Goal: Task Accomplishment & Management: Complete application form

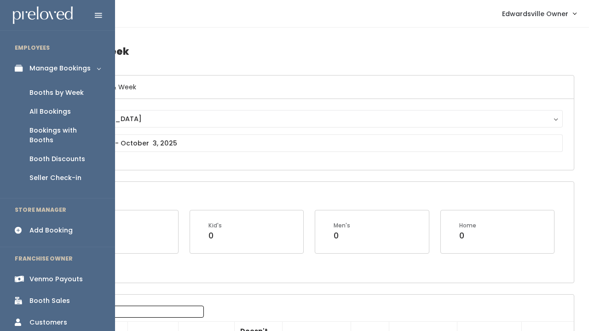
scroll to position [35, 0]
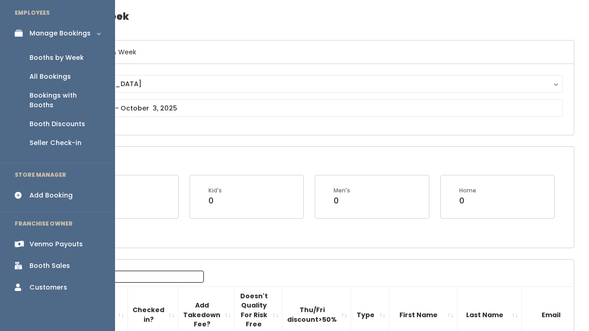
click at [55, 261] on div "Booth Sales" at bounding box center [49, 266] width 40 height 10
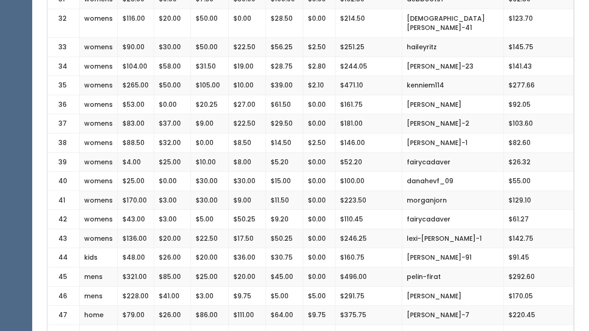
scroll to position [829, 0]
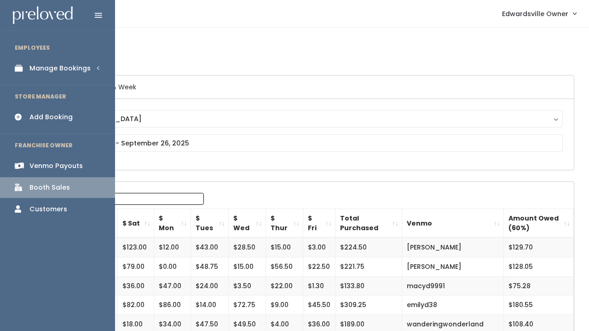
click at [34, 70] on div "Manage Bookings" at bounding box center [59, 68] width 61 height 10
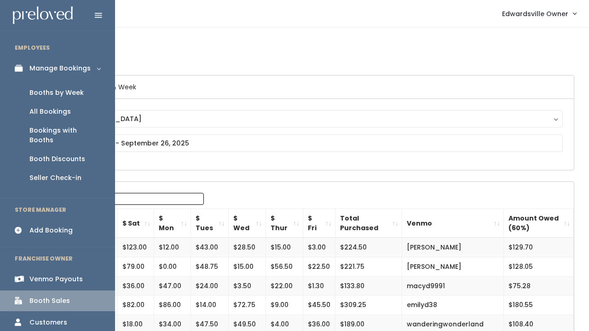
click at [45, 91] on div "Booths by Week" at bounding box center [56, 93] width 54 height 10
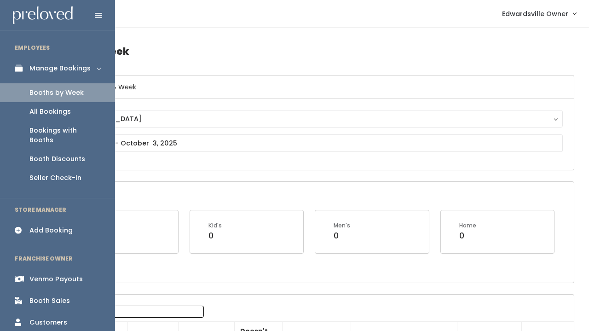
click at [43, 111] on div "All Bookings" at bounding box center [49, 112] width 41 height 10
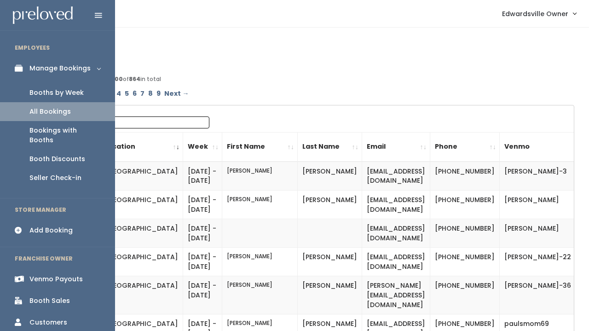
click at [35, 92] on div "Booths by Week" at bounding box center [56, 93] width 54 height 10
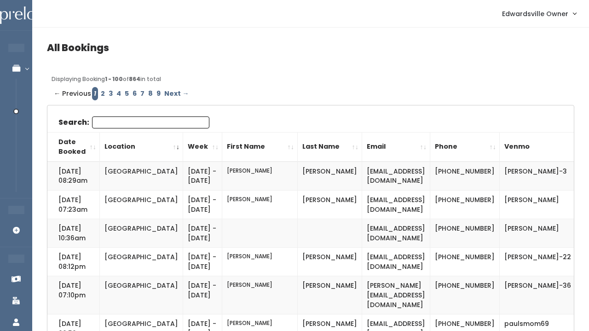
click at [159, 124] on input "Search:" at bounding box center [150, 122] width 117 height 12
drag, startPoint x: 138, startPoint y: 68, endPoint x: 133, endPoint y: 93, distance: 25.3
click at [133, 93] on link "6" at bounding box center [135, 93] width 8 height 13
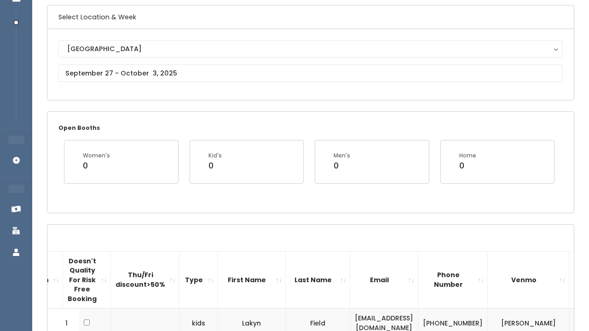
scroll to position [72, 0]
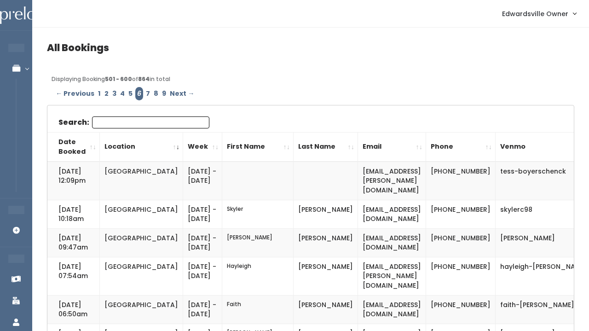
click at [104, 120] on input "Search:" at bounding box center [150, 122] width 117 height 12
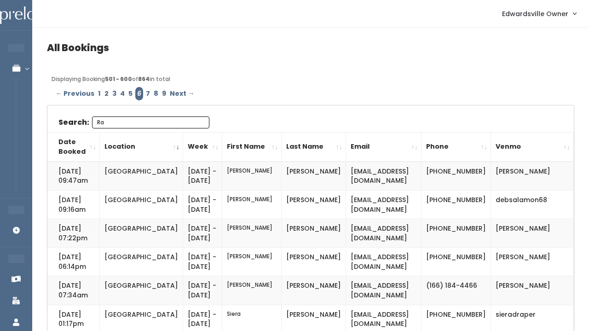
type input "R"
type input "M"
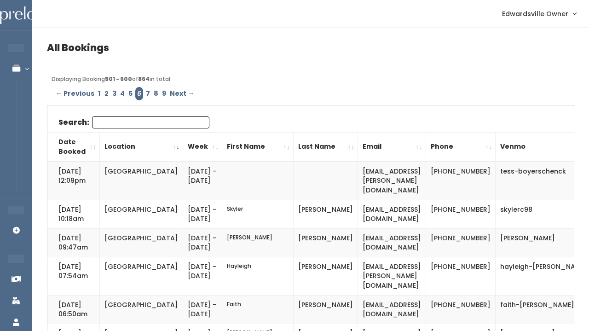
click at [96, 89] on link "1" at bounding box center [99, 93] width 6 height 13
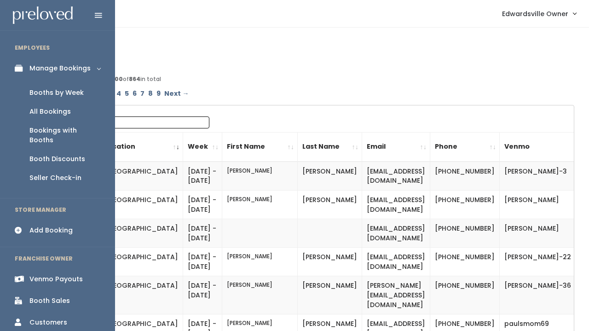
click at [35, 112] on div "All Bookings" at bounding box center [49, 112] width 41 height 10
click at [38, 88] on div "Booths by Week" at bounding box center [56, 93] width 54 height 10
click at [45, 90] on div "Booths by Week" at bounding box center [56, 93] width 54 height 10
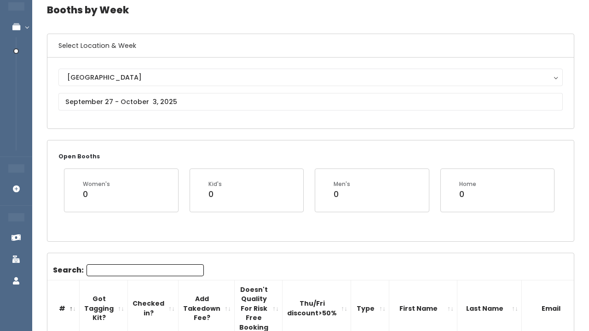
scroll to position [85, 0]
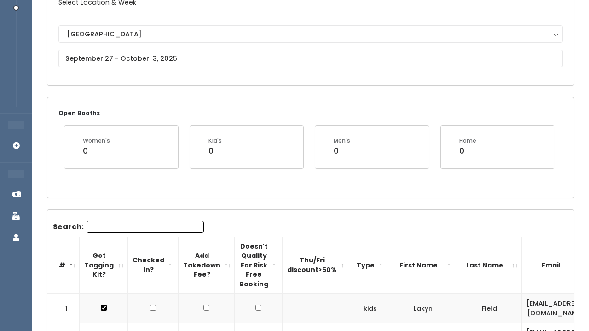
click at [145, 228] on input "Search:" at bounding box center [144, 227] width 117 height 12
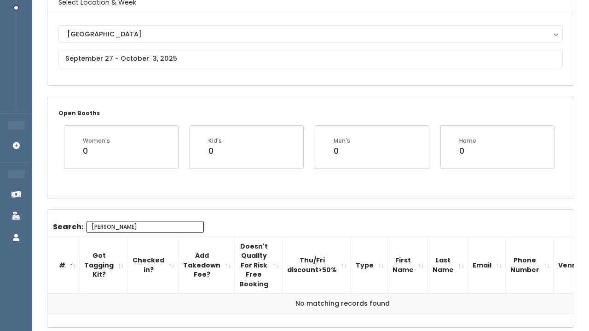
type input "J"
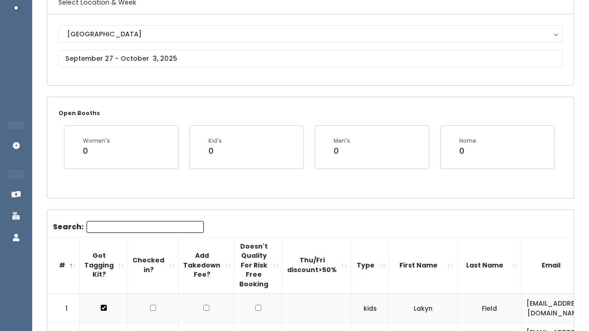
type input "R"
type input "Rachel"
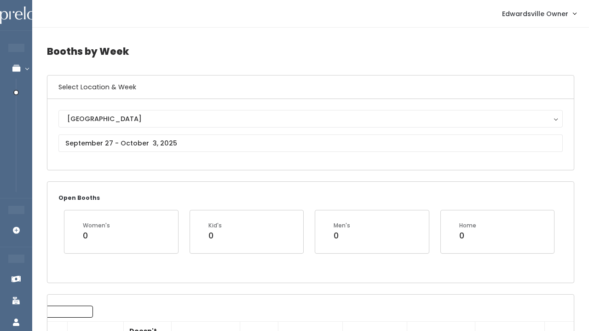
scroll to position [0, 0]
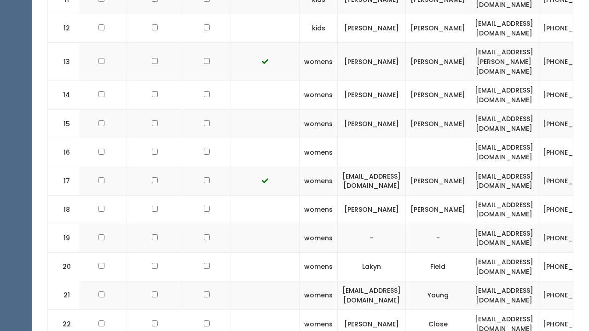
scroll to position [0, 57]
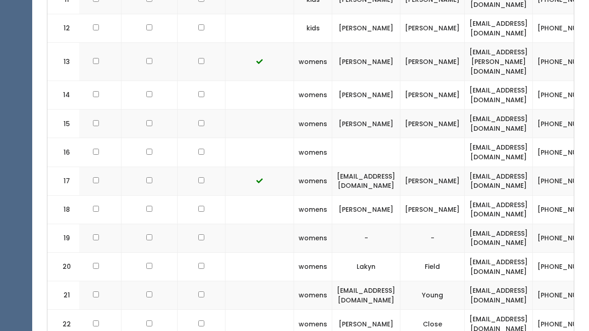
click at [234, 109] on td at bounding box center [259, 123] width 69 height 29
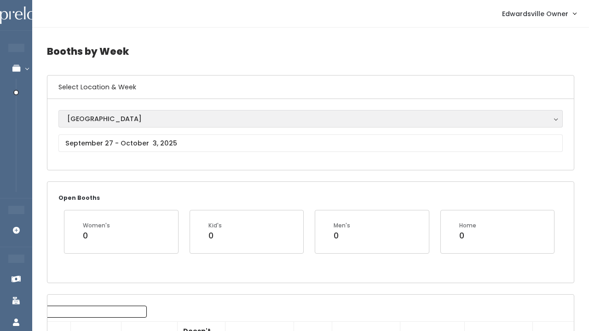
scroll to position [0, 0]
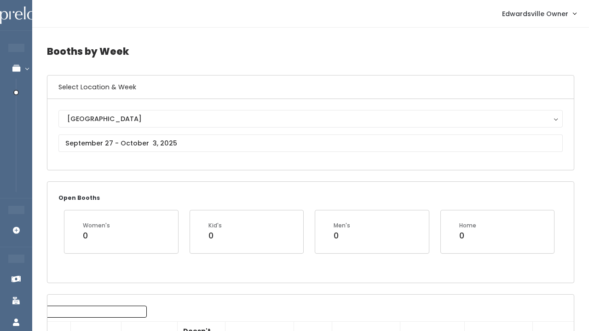
click at [119, 310] on input "Search:" at bounding box center [87, 311] width 117 height 12
type input "chr"
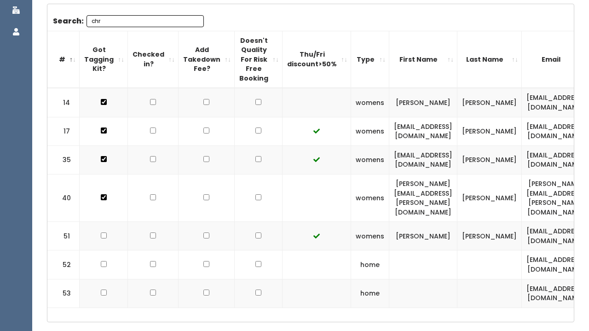
scroll to position [293, 0]
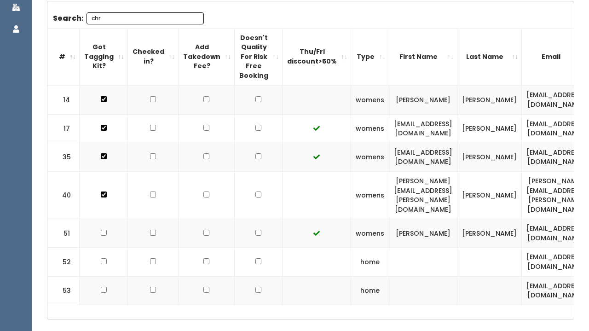
click at [190, 17] on input "chr" at bounding box center [144, 18] width 117 height 12
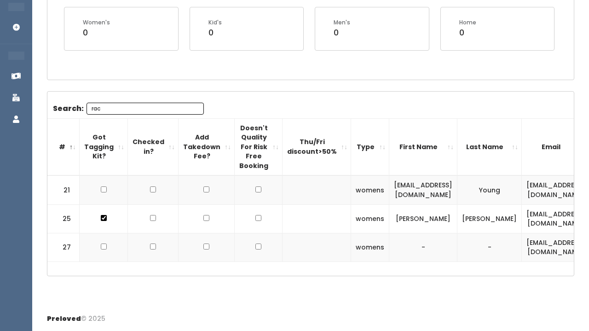
scroll to position [171, 0]
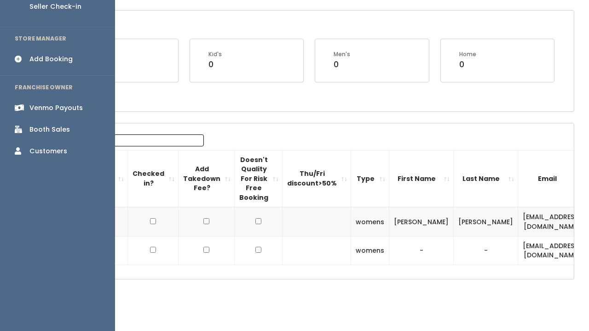
type input "rache"
click at [57, 54] on div "Add Booking" at bounding box center [50, 59] width 43 height 10
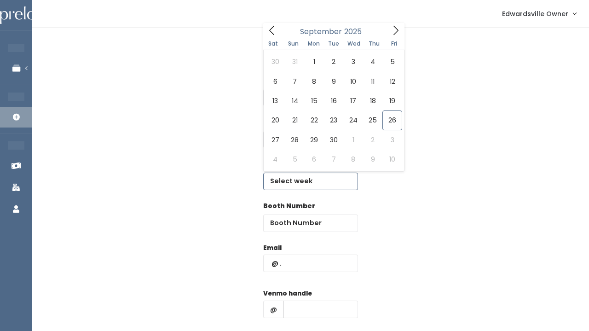
click at [296, 178] on input "text" at bounding box center [310, 180] width 95 height 17
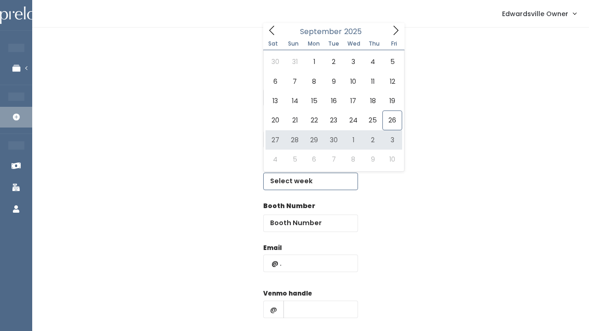
type input "September 27 to October 3"
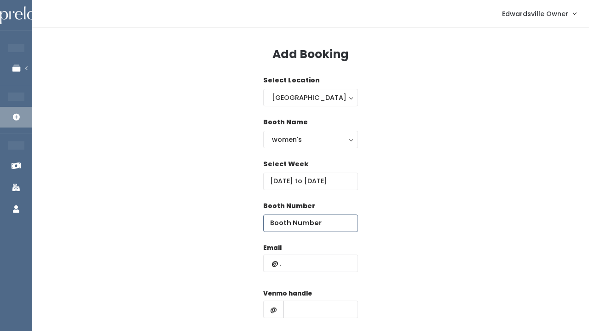
click at [291, 223] on input "number" at bounding box center [310, 222] width 95 height 17
type input "15"
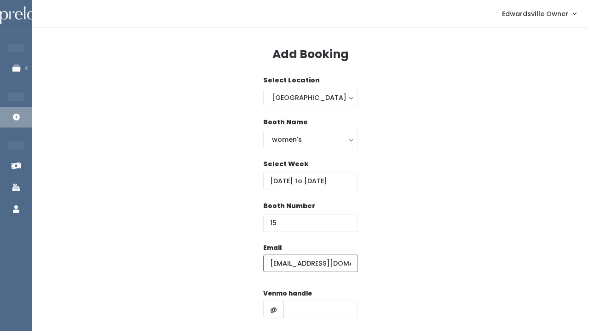
type input "sprdty4x4@yahoo.com"
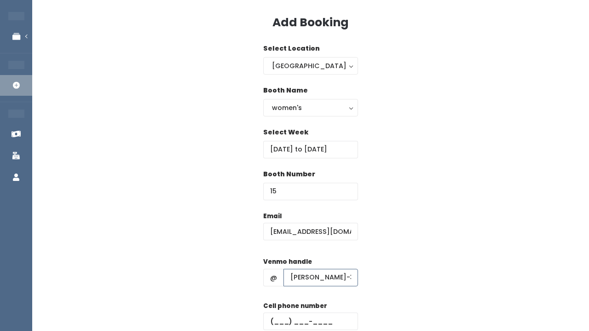
type input "Shelby-Skelton-3"
type input "(618) 219-6899"
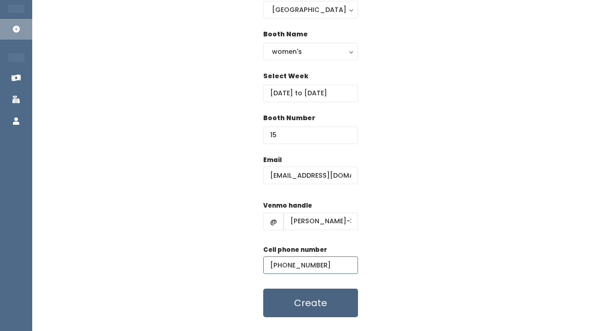
scroll to position [88, 0]
click at [312, 300] on button "Create" at bounding box center [310, 302] width 95 height 29
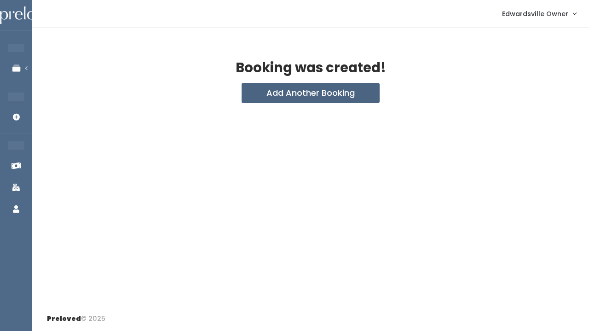
click at [318, 97] on button "Add Another Booking" at bounding box center [310, 93] width 138 height 20
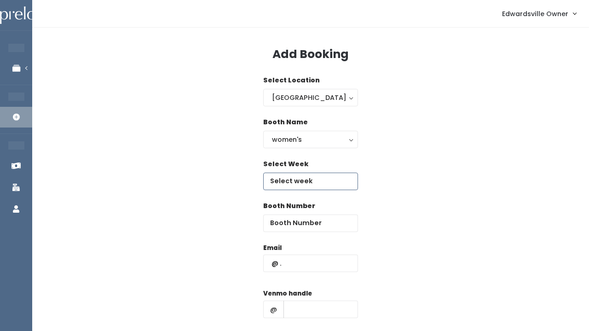
click at [288, 178] on input "text" at bounding box center [310, 180] width 95 height 17
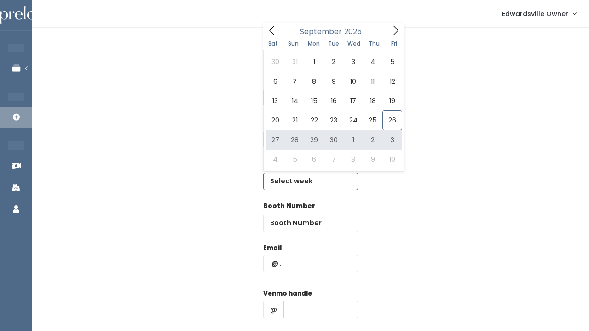
type input "September 27 to October 3"
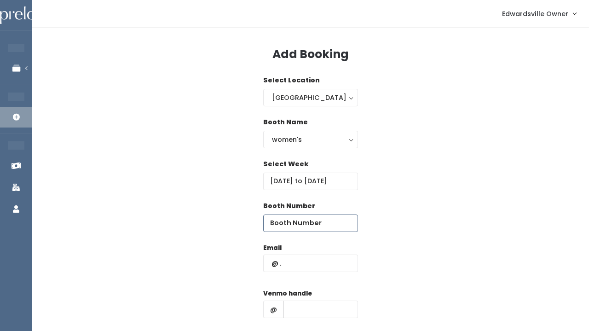
click at [288, 221] on input "number" at bounding box center [310, 222] width 95 height 17
type input "27"
paste input "mrsjharris0102@yahoo.com"
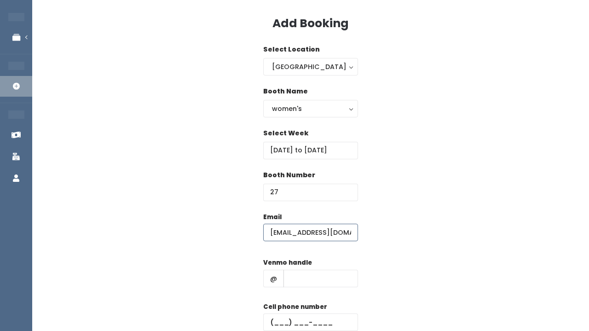
scroll to position [50, 0]
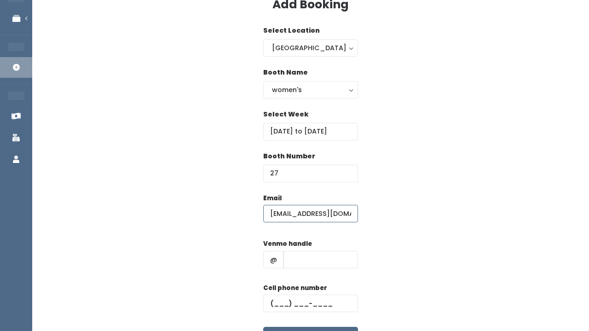
type input "[EMAIL_ADDRESS][DOMAIN_NAME]"
click at [292, 252] on input "text" at bounding box center [320, 259] width 75 height 17
paste input "jacquelyn-harris-17"
type input "jacquelyn-harris-17"
paste input "[PHONE_NUMBER]"
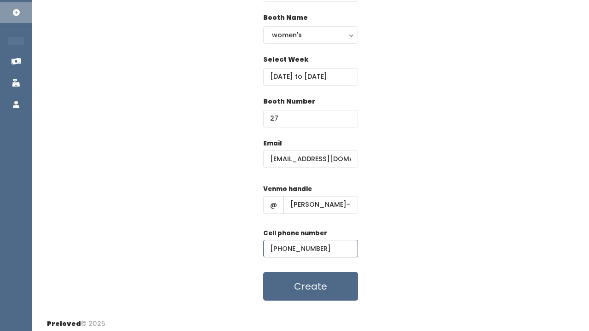
scroll to position [106, 0]
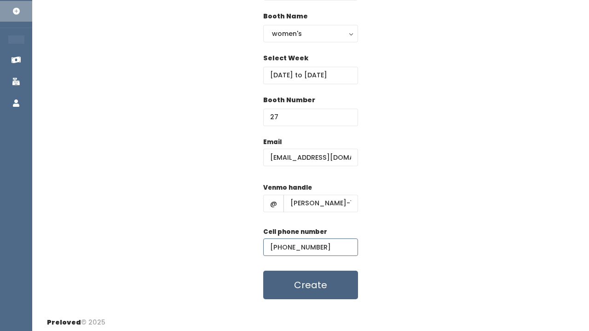
type input "[PHONE_NUMBER]"
click at [306, 287] on button "Create" at bounding box center [310, 284] width 95 height 29
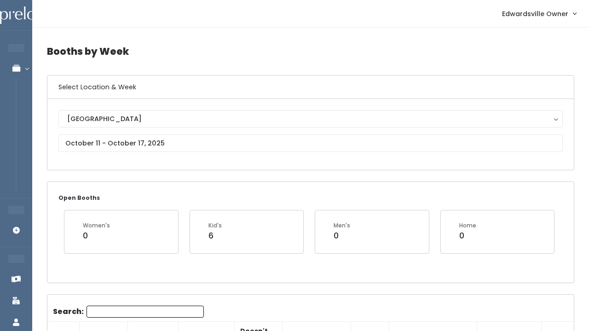
click at [143, 134] on div "Edwardsville Edwardsville" at bounding box center [310, 134] width 504 height 49
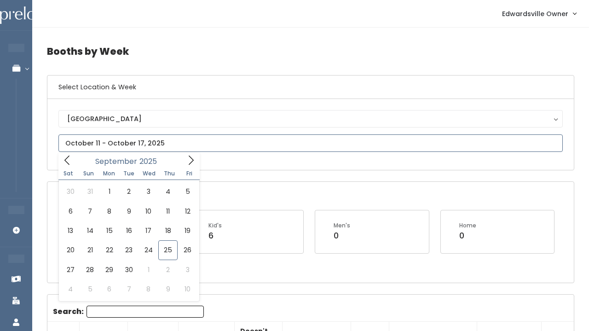
click at [143, 138] on input "text" at bounding box center [310, 142] width 504 height 17
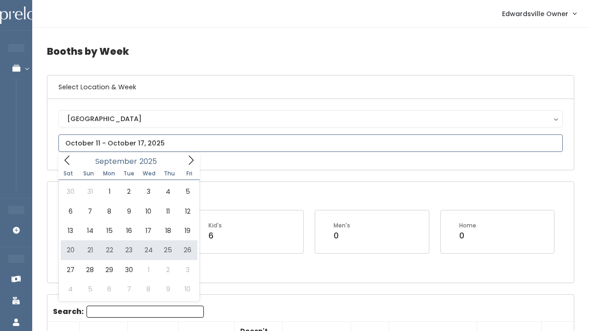
type input "September 20 to September 26"
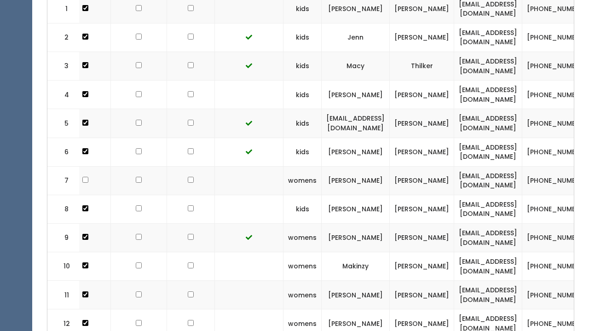
scroll to position [0, 77]
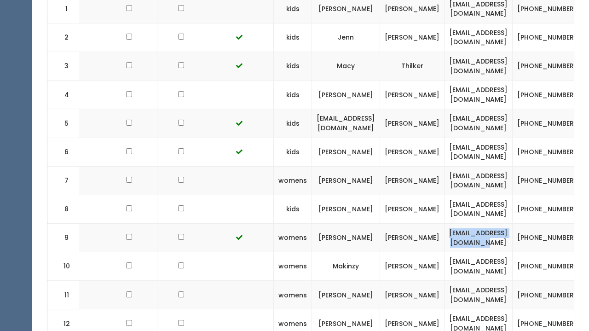
drag, startPoint x: 564, startPoint y: 231, endPoint x: 470, endPoint y: 232, distance: 93.4
click at [470, 232] on td "[EMAIL_ADDRESS][DOMAIN_NAME]" at bounding box center [478, 238] width 68 height 29
copy td "[EMAIL_ADDRESS][DOMAIN_NAME]"
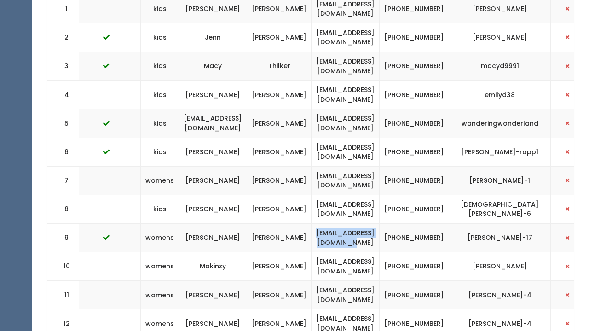
scroll to position [0, 242]
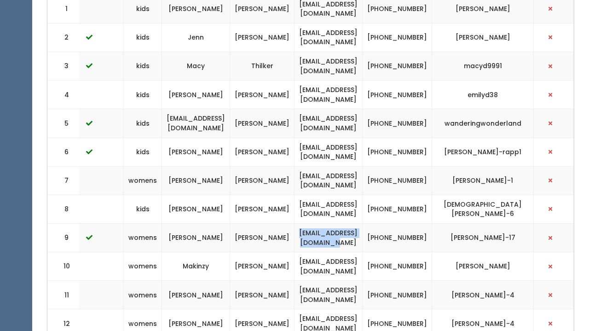
drag, startPoint x: 543, startPoint y: 229, endPoint x: 471, endPoint y: 231, distance: 71.3
click at [471, 231] on td "[PERSON_NAME]-17" at bounding box center [483, 238] width 102 height 29
copy td "[PERSON_NAME]-17"
drag, startPoint x: 415, startPoint y: 225, endPoint x: 441, endPoint y: 241, distance: 29.9
click at [432, 241] on td "[PHONE_NUMBER]" at bounding box center [396, 238] width 69 height 29
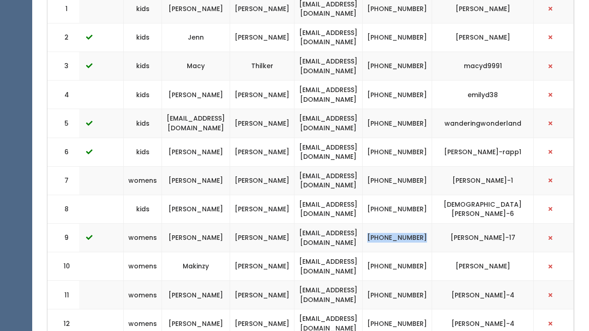
copy td "[PHONE_NUMBER]"
click at [177, 2] on td "[PERSON_NAME]" at bounding box center [196, 8] width 68 height 29
click at [176, 1] on td "Brittany" at bounding box center [196, 8] width 68 height 29
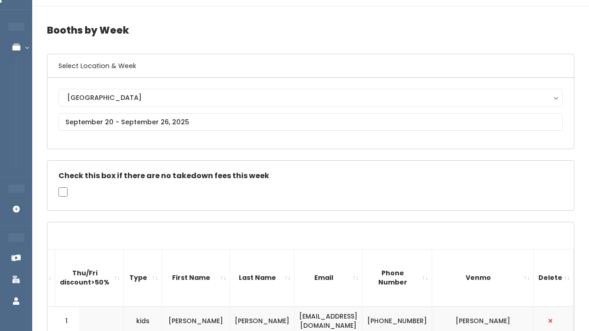
scroll to position [23, 0]
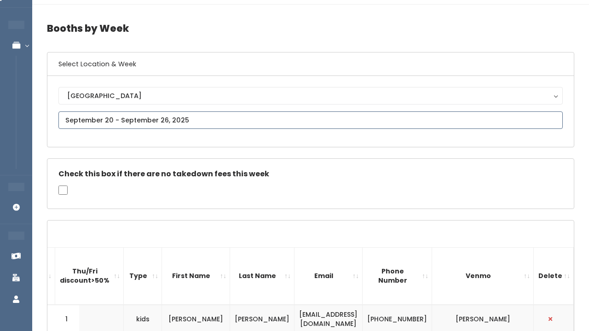
click at [229, 126] on input "text" at bounding box center [310, 119] width 504 height 17
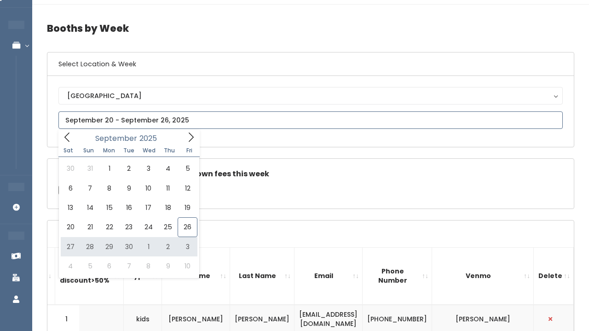
type input "September 27 to October 3"
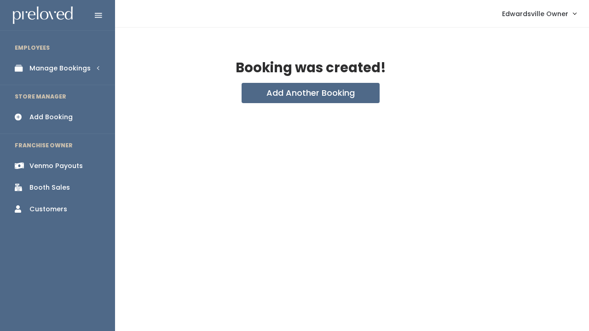
click at [42, 75] on link "Manage Bookings" at bounding box center [57, 68] width 115 height 21
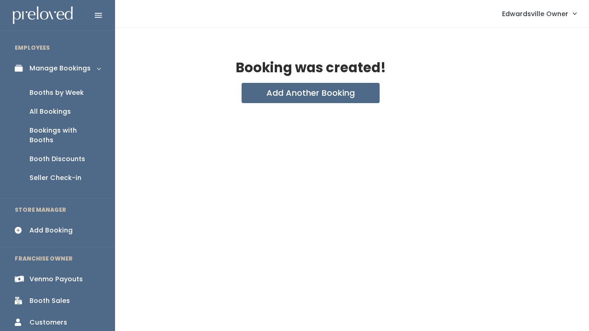
click at [47, 110] on div "All Bookings" at bounding box center [49, 112] width 41 height 10
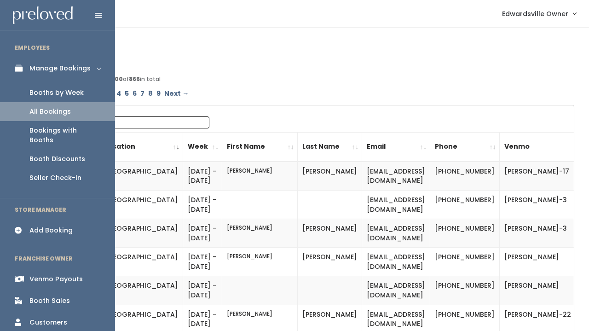
click at [37, 95] on div "Booths by Week" at bounding box center [56, 93] width 54 height 10
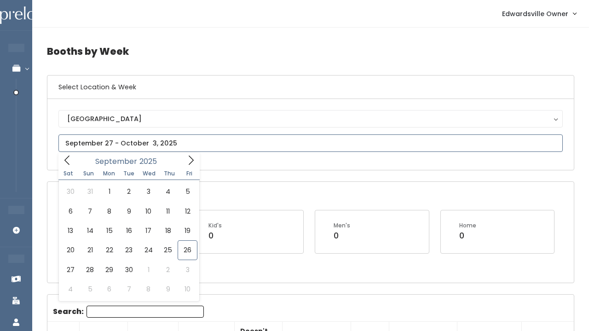
click at [191, 136] on input "text" at bounding box center [310, 142] width 504 height 17
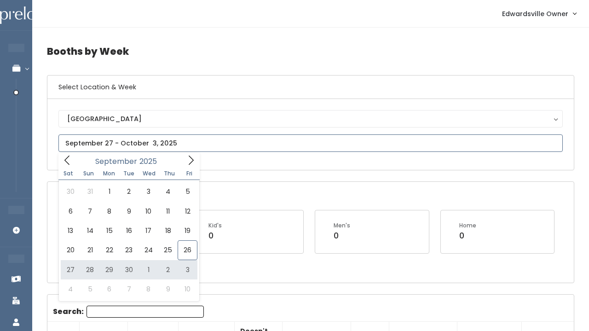
type input "September 27 to October 3"
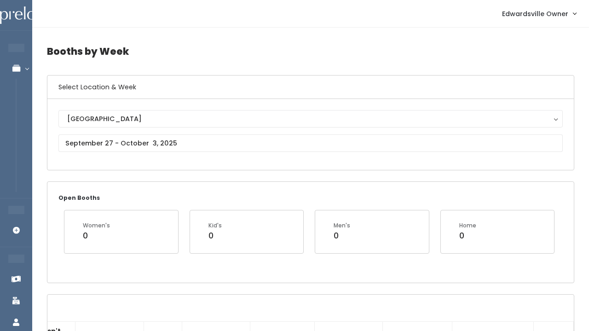
click at [545, 19] on link "Edwardsville Owner" at bounding box center [539, 14] width 92 height 20
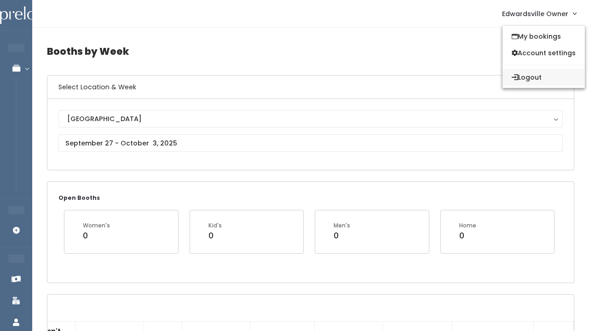
click at [538, 82] on button "Logout" at bounding box center [543, 77] width 82 height 17
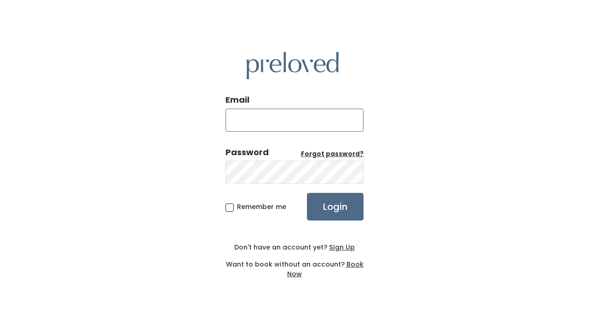
type input "Kmgell2002@gmail.com"
click at [344, 199] on input "Login" at bounding box center [335, 207] width 57 height 28
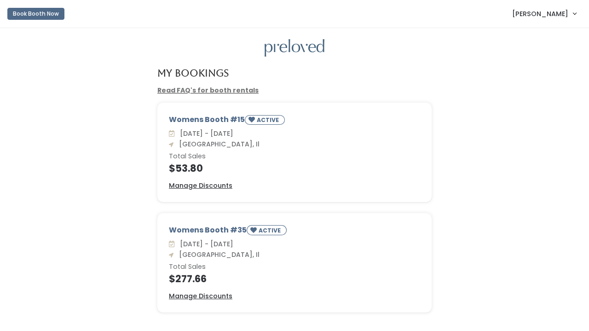
click at [23, 18] on button "Book Booth Now" at bounding box center [35, 14] width 57 height 12
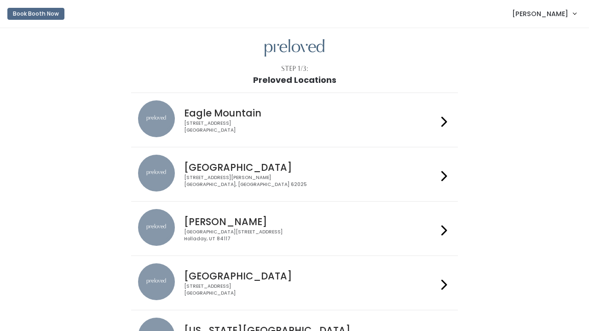
click at [241, 186] on div "[STREET_ADDRESS][PERSON_NAME]" at bounding box center [310, 180] width 253 height 13
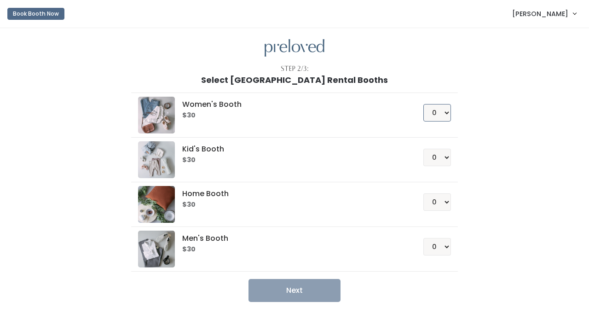
select select "1"
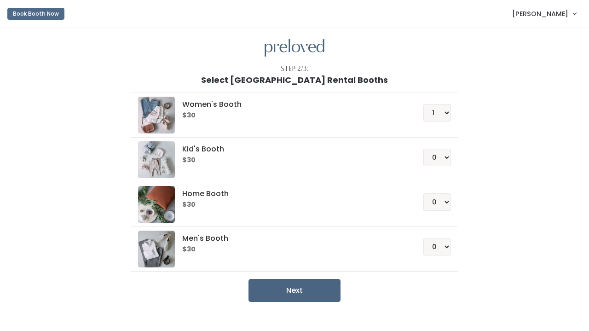
click at [312, 295] on button "Next" at bounding box center [294, 290] width 92 height 23
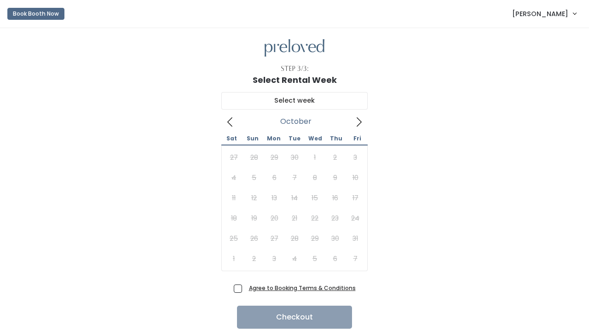
click at [355, 123] on icon at bounding box center [359, 122] width 10 height 10
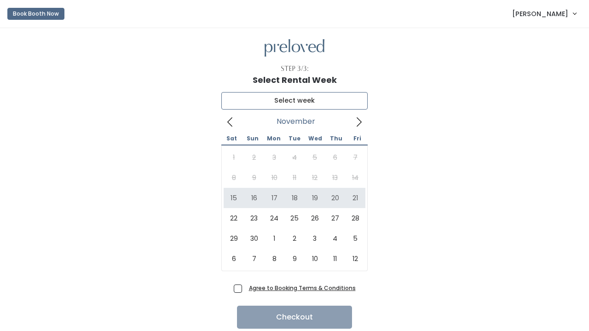
type input "[DATE] to [DATE]"
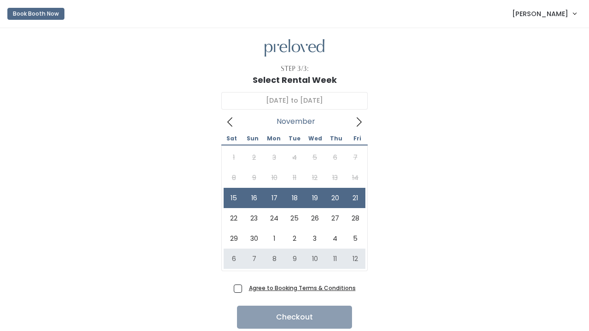
click at [238, 280] on div "[DATE] to November [DATE] Sun Mon Tue Wed Thu Fri 1 2 3 4 5 6 7 8 9 10 11 12 13…" at bounding box center [294, 183] width 146 height 196
click at [245, 292] on span "Agree to Booking Terms & Conditions" at bounding box center [300, 287] width 110 height 9
click at [245, 289] on input "Agree to Booking Terms & Conditions" at bounding box center [248, 286] width 6 height 6
checkbox input "true"
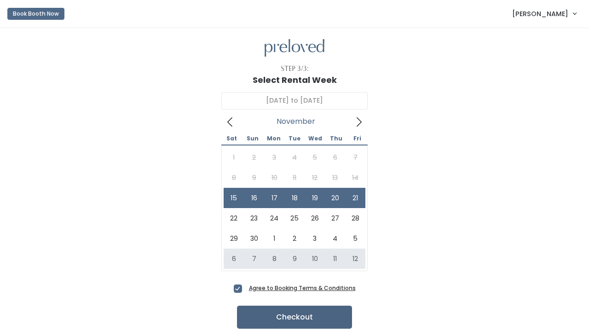
click at [263, 322] on button "Checkout" at bounding box center [294, 316] width 115 height 23
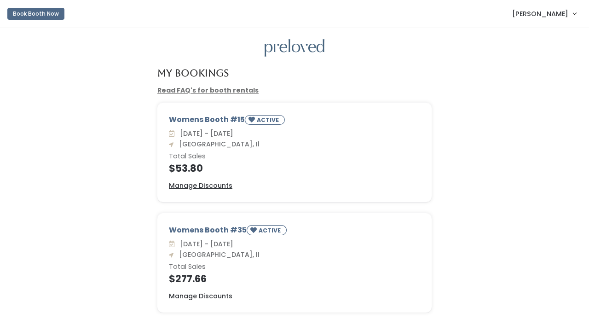
click at [541, 15] on span "Kenzie Gelly" at bounding box center [540, 14] width 56 height 10
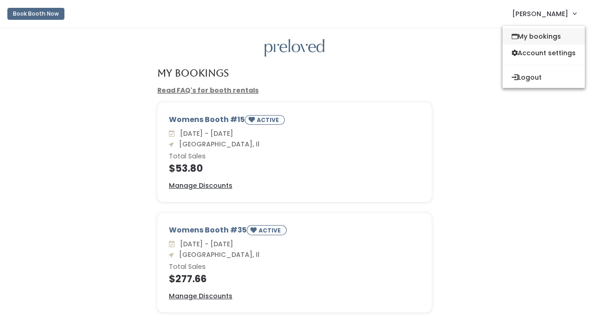
click at [528, 36] on link "My bookings" at bounding box center [543, 36] width 82 height 17
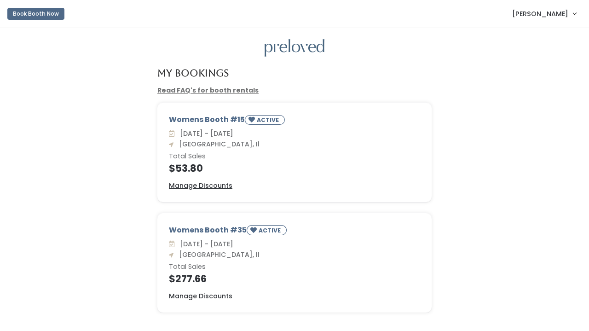
click at [549, 15] on span "[PERSON_NAME]" at bounding box center [540, 14] width 56 height 10
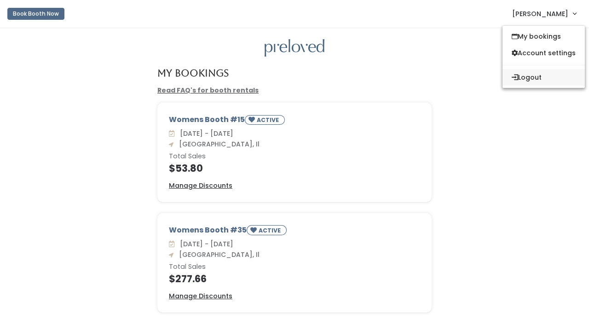
click at [517, 76] on button "Logout" at bounding box center [543, 77] width 82 height 17
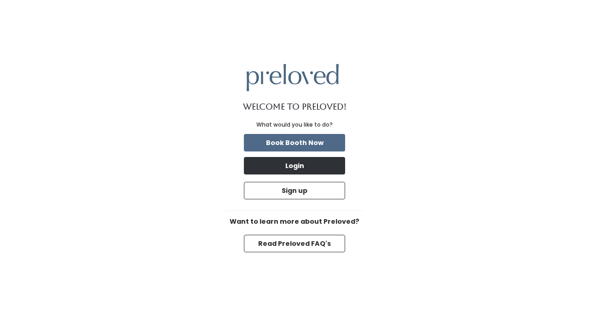
click at [271, 167] on button "Login" at bounding box center [294, 165] width 101 height 17
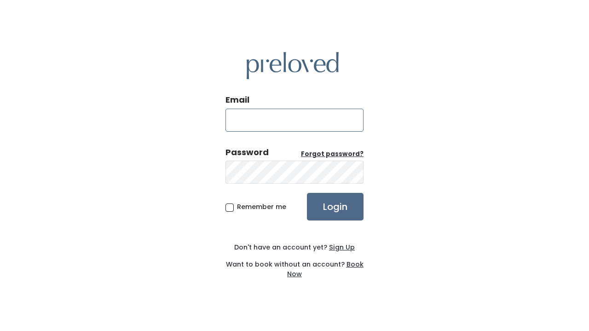
type input "[EMAIL_ADDRESS][DOMAIN_NAME]"
click at [333, 206] on input "Login" at bounding box center [335, 207] width 57 height 28
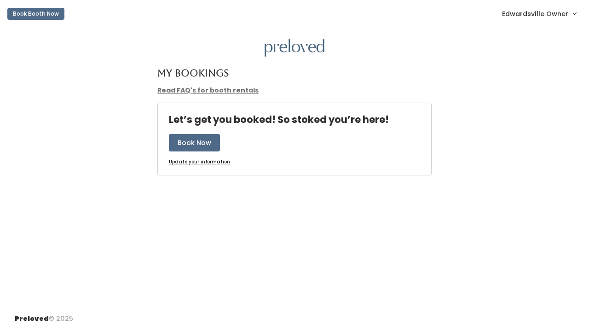
click at [525, 11] on span "Edwardsville Owner" at bounding box center [535, 14] width 66 height 10
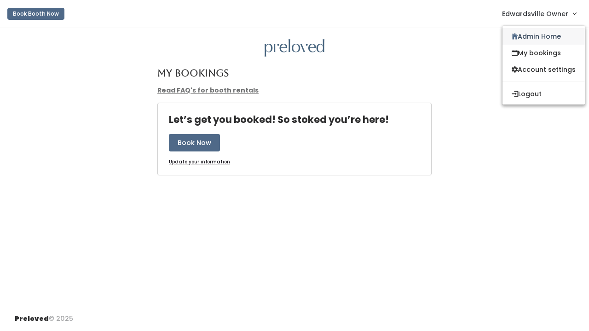
click at [537, 43] on link "Admin Home" at bounding box center [543, 36] width 82 height 17
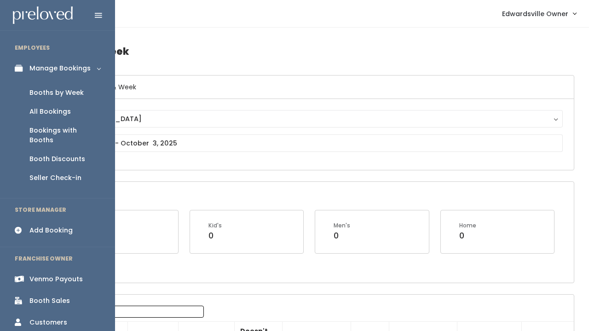
click at [35, 225] on div "Add Booking" at bounding box center [50, 230] width 43 height 10
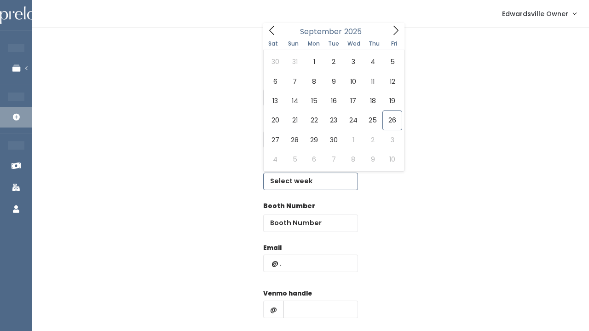
click at [306, 182] on input "text" at bounding box center [310, 180] width 95 height 17
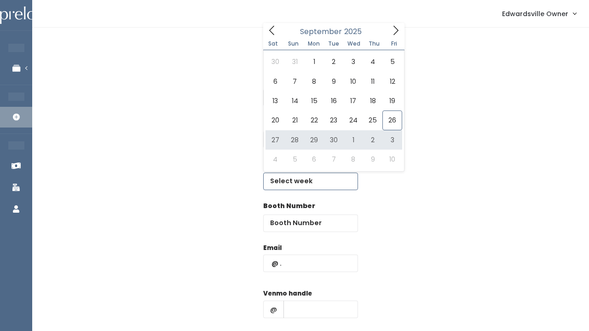
type input "[DATE] to [DATE]"
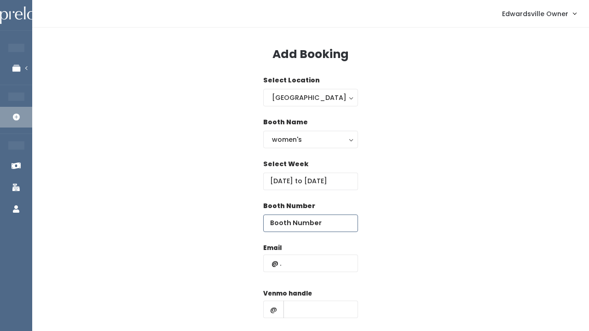
click at [290, 224] on input "number" at bounding box center [310, 222] width 95 height 17
type input "40"
paste input "[EMAIL_ADDRESS][DOMAIN_NAME]"
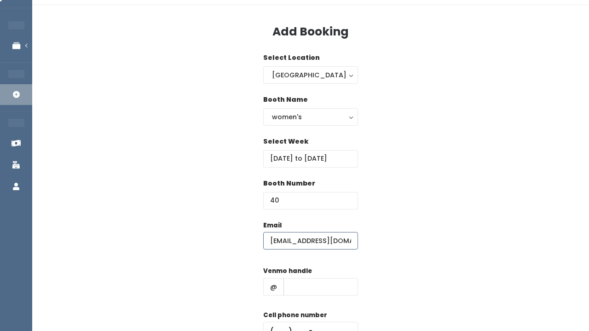
scroll to position [28, 0]
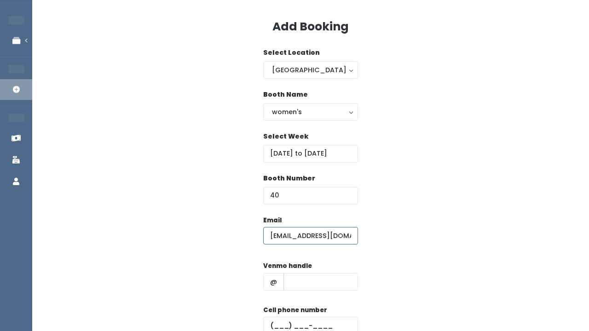
type input "[EMAIL_ADDRESS][DOMAIN_NAME]"
click at [300, 281] on input "text" at bounding box center [320, 281] width 75 height 17
paste input "[PERSON_NAME]"
type input "[PERSON_NAME]"
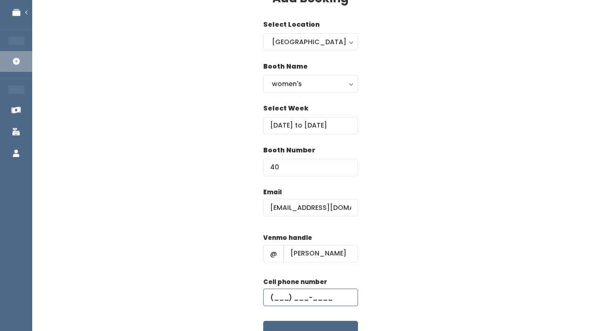
scroll to position [68, 0]
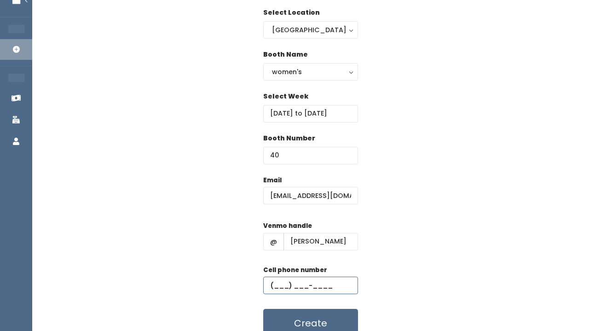
paste input "[PHONE_NUMBER]"
type input "[PHONE_NUMBER]"
click at [283, 317] on button "Create" at bounding box center [310, 323] width 95 height 29
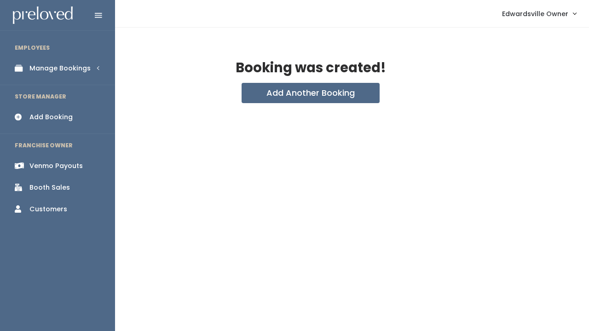
click at [56, 68] on div "Manage Bookings" at bounding box center [59, 68] width 61 height 10
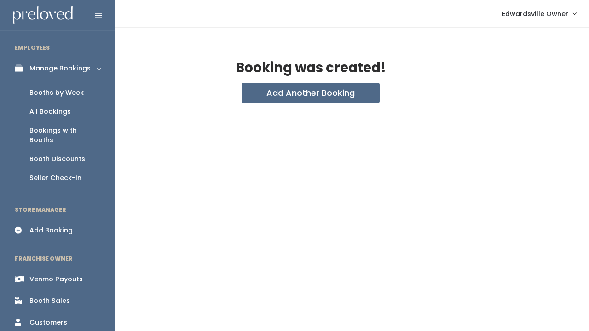
click at [47, 92] on div "Booths by Week" at bounding box center [56, 93] width 54 height 10
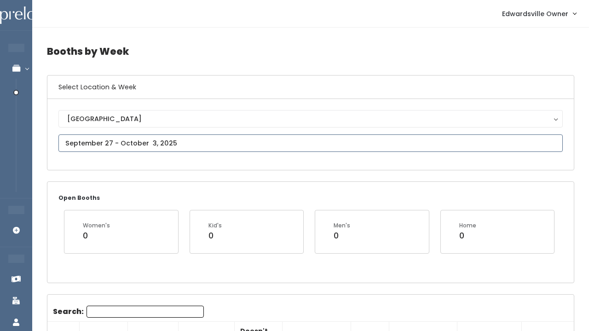
click at [142, 142] on input "text" at bounding box center [310, 142] width 504 height 17
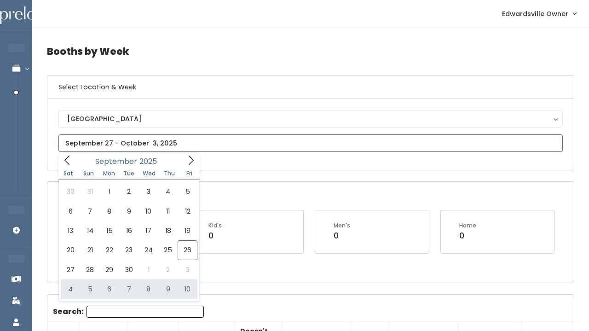
type input "[DATE] to [DATE]"
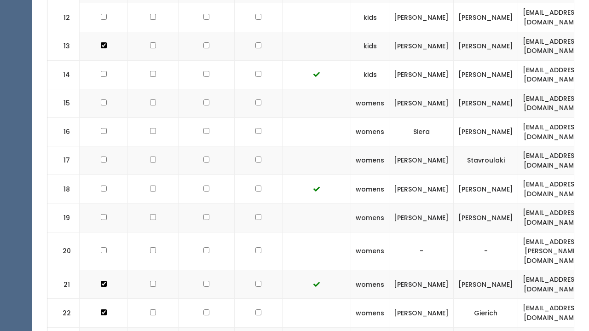
scroll to position [715, 0]
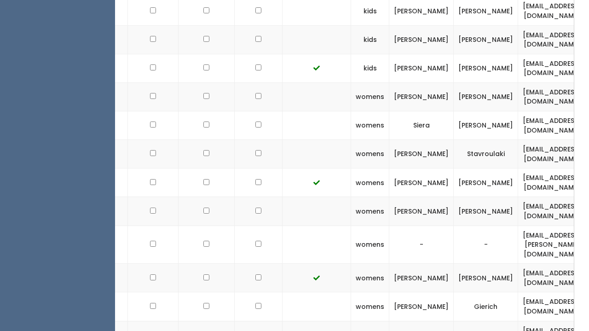
click at [35, 209] on ul "EMPLOYEES Manage Bookings Booths by Week All Bookings Bookings with Booths Boot…" at bounding box center [57, 317] width 115 height 1993
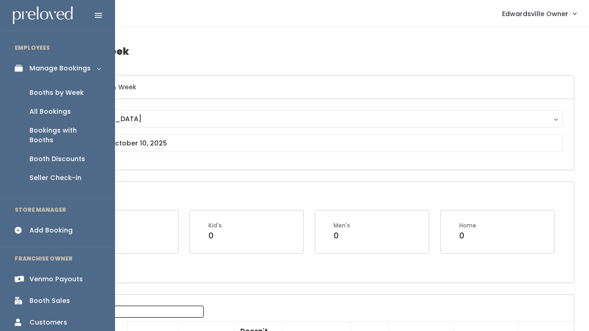
scroll to position [0, 0]
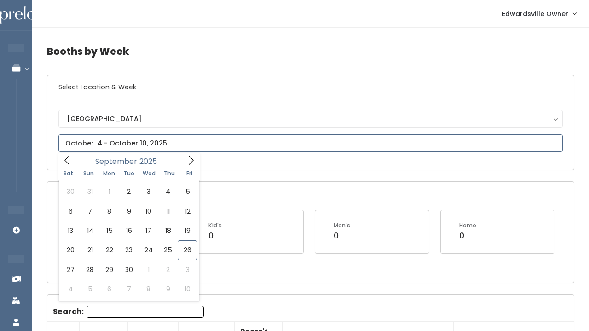
click at [142, 140] on input "text" at bounding box center [310, 142] width 504 height 17
click at [189, 160] on icon at bounding box center [191, 160] width 10 height 10
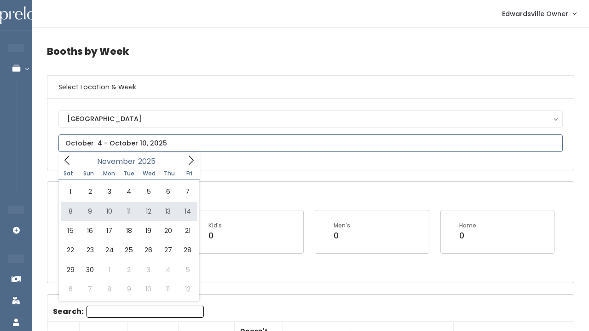
type input "November 8 to November 14"
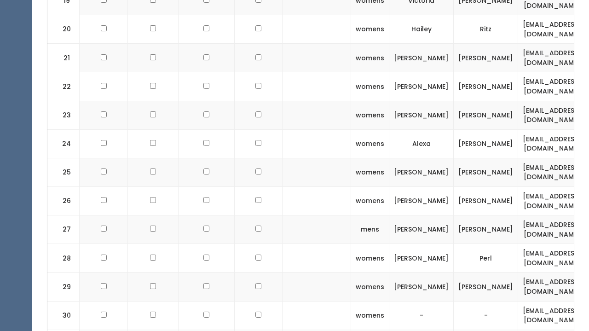
scroll to position [812, 0]
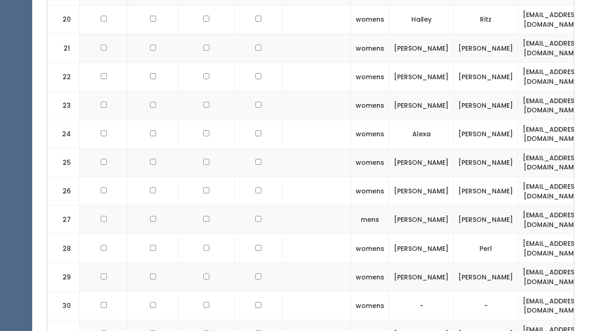
click at [103, 273] on input "checkbox" at bounding box center [104, 276] width 6 height 6
checkbox input "true"
click at [43, 115] on div "Booths by Week Select Location & Week [GEOGRAPHIC_DATA] [GEOGRAPHIC_DATA] Open …" at bounding box center [310, 128] width 557 height 1826
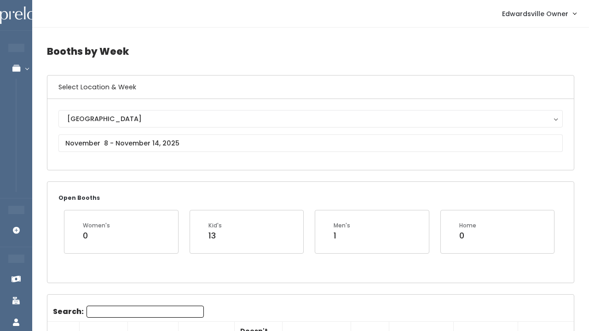
scroll to position [0, 0]
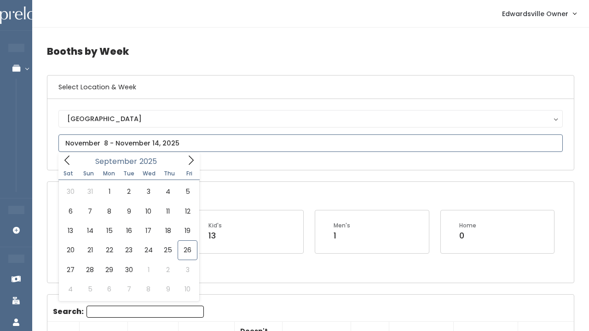
click at [165, 149] on input "text" at bounding box center [310, 142] width 504 height 17
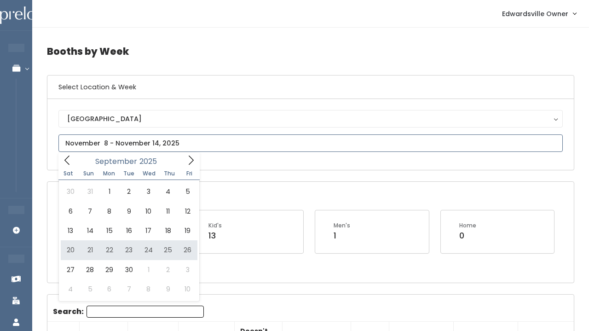
type input "[DATE] to [DATE]"
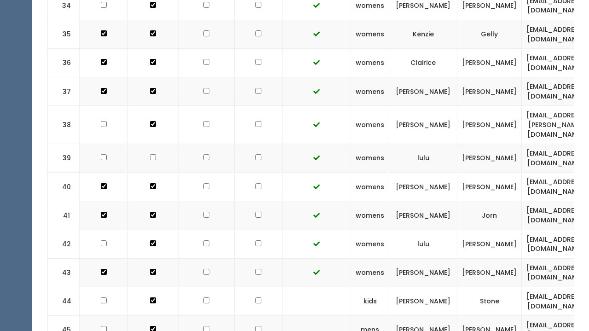
scroll to position [1331, 0]
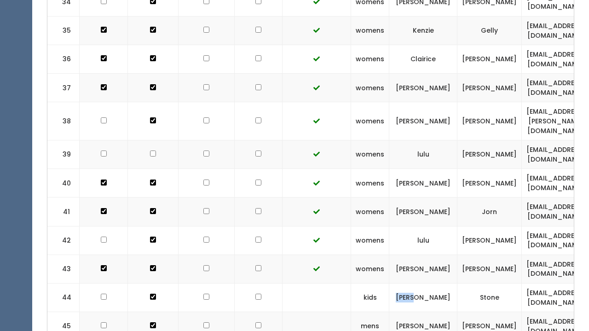
drag, startPoint x: 483, startPoint y: 218, endPoint x: 401, endPoint y: 214, distance: 82.9
click at [401, 283] on td "Sarah" at bounding box center [423, 297] width 68 height 29
click at [522, 312] on td "[PERSON_NAME]" at bounding box center [489, 326] width 64 height 29
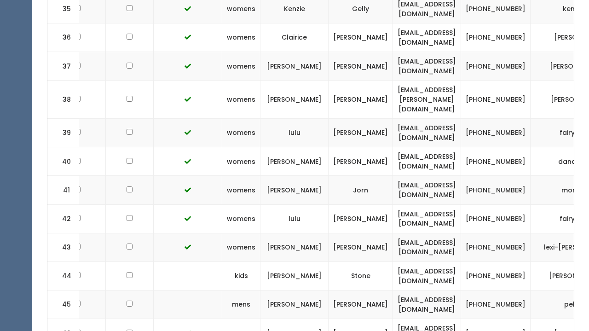
scroll to position [1356, 0]
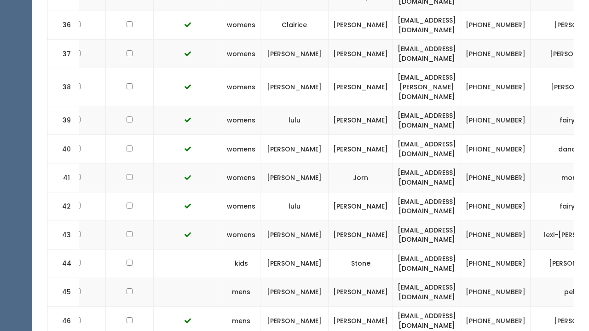
scroll to position [1382, 0]
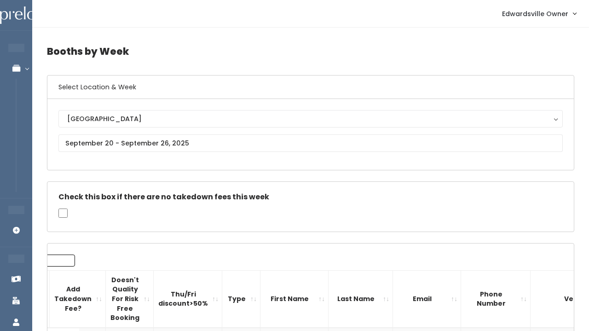
scroll to position [0, 0]
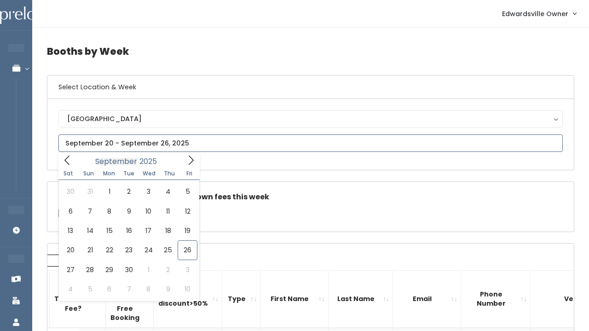
click at [107, 149] on input "text" at bounding box center [310, 142] width 504 height 17
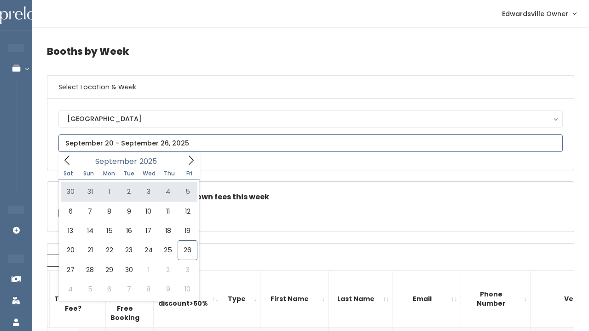
click at [190, 162] on icon at bounding box center [191, 160] width 10 height 10
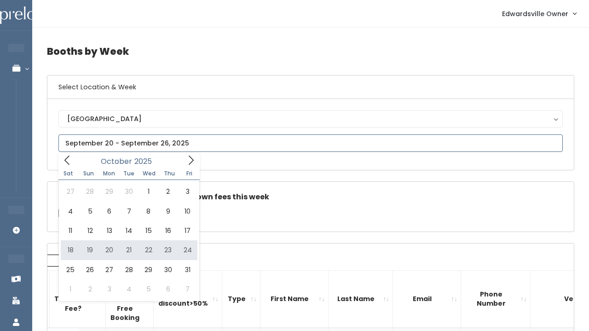
type input "[DATE] to [DATE]"
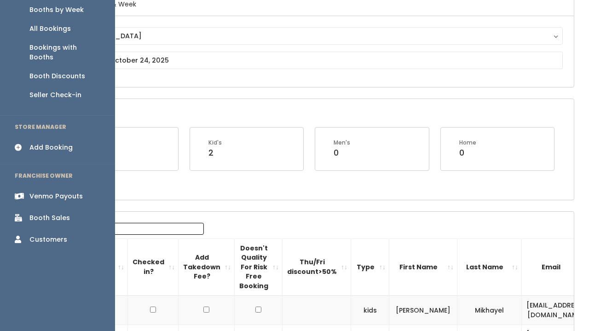
scroll to position [84, 0]
click at [64, 143] on link "Add Booking" at bounding box center [57, 146] width 115 height 21
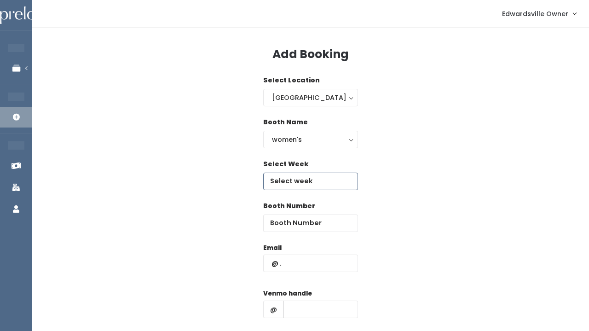
click at [277, 177] on input "text" at bounding box center [310, 180] width 95 height 17
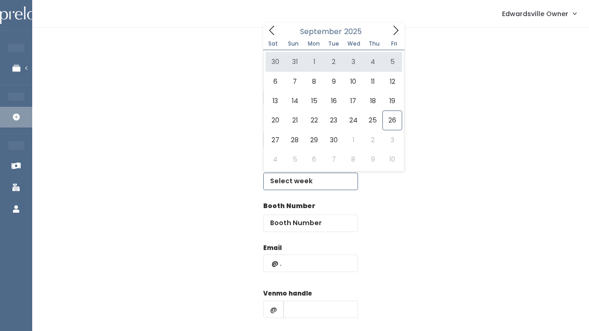
click at [392, 34] on icon at bounding box center [395, 30] width 10 height 10
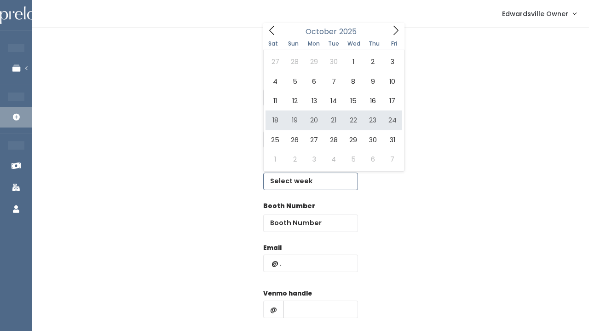
type input "[DATE] to [DATE]"
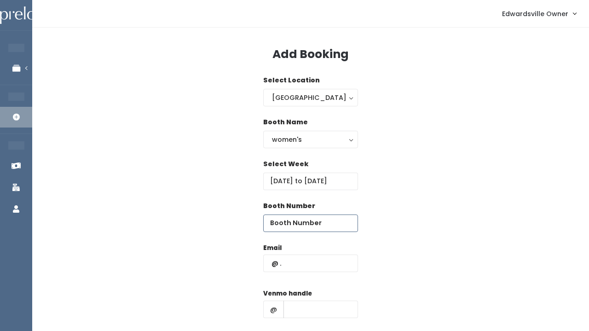
click at [303, 229] on input "number" at bounding box center [310, 222] width 95 height 17
type input "10"
click at [312, 273] on div "Email" at bounding box center [310, 262] width 95 height 39
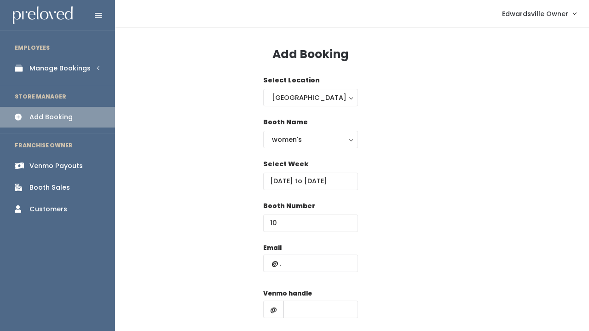
click at [69, 61] on link "Manage Bookings" at bounding box center [57, 68] width 115 height 21
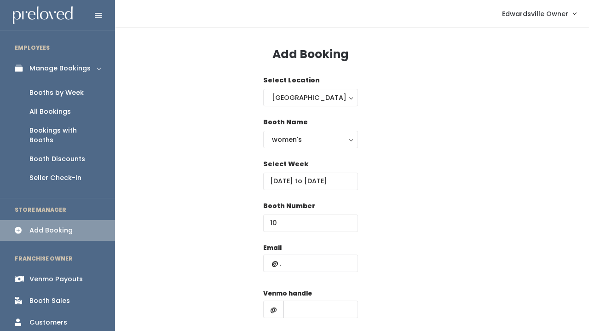
click at [60, 90] on div "Booths by Week" at bounding box center [56, 93] width 54 height 10
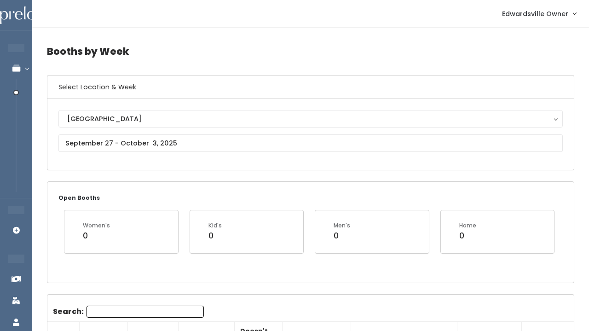
click at [133, 309] on input "Search:" at bounding box center [144, 311] width 117 height 12
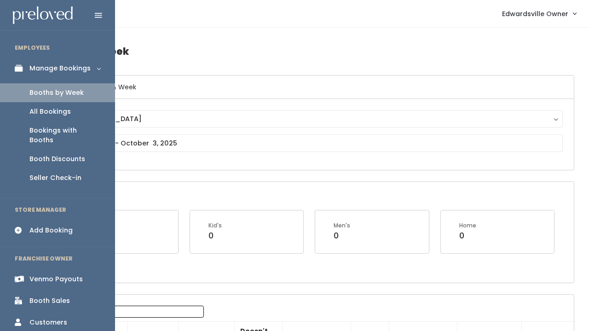
click at [46, 69] on div "Manage Bookings" at bounding box center [59, 68] width 61 height 10
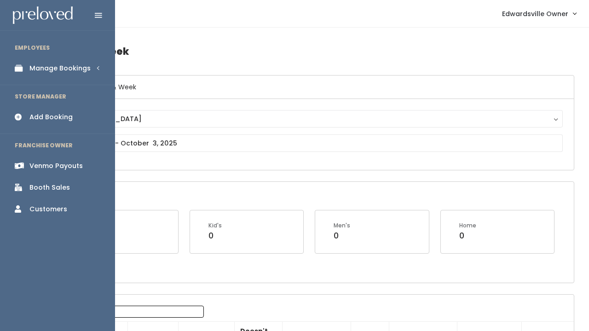
click at [46, 75] on link "Manage Bookings" at bounding box center [57, 68] width 115 height 21
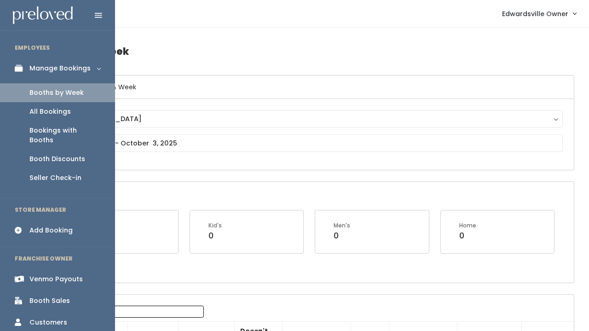
click at [51, 109] on div "All Bookings" at bounding box center [49, 112] width 41 height 10
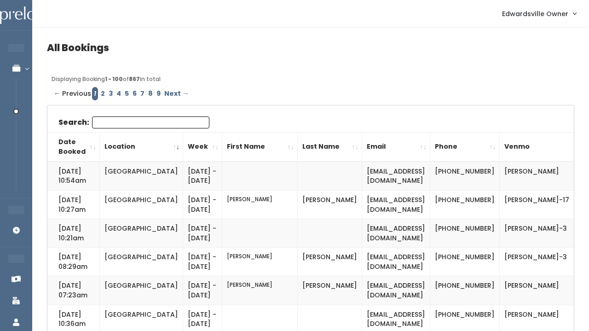
click at [147, 96] on link "8" at bounding box center [150, 93] width 8 height 13
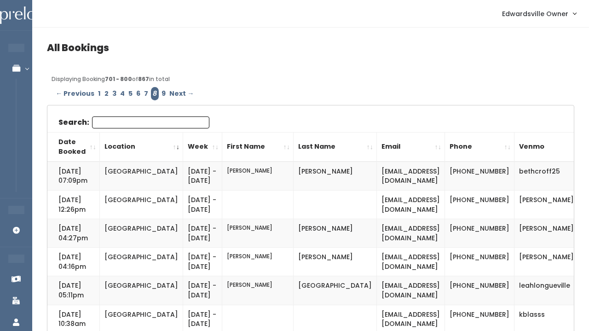
click at [141, 120] on input "Search:" at bounding box center [150, 122] width 117 height 12
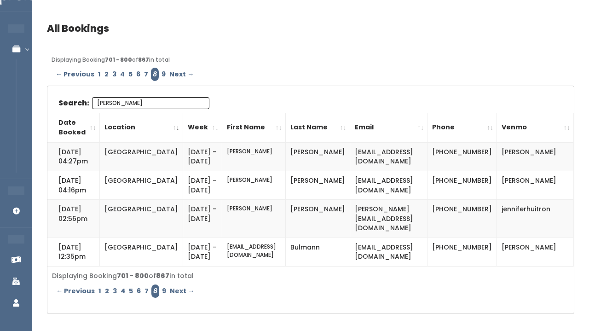
scroll to position [21, 0]
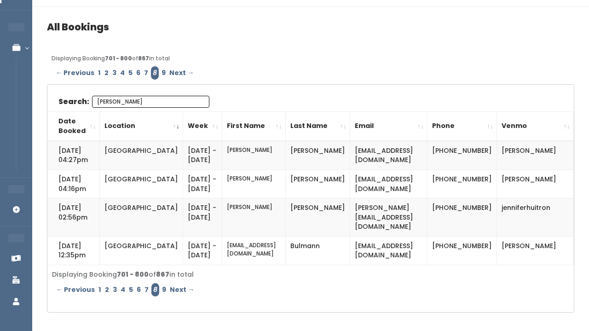
type input "Jen"
click at [145, 72] on link "7" at bounding box center [146, 72] width 8 height 13
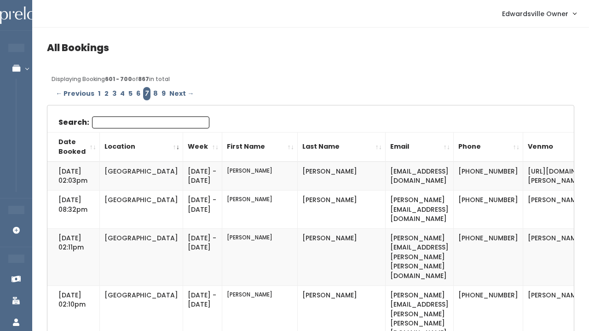
click at [134, 121] on input "Search:" at bounding box center [150, 122] width 117 height 12
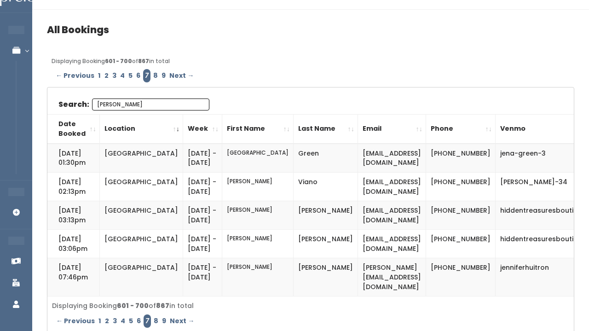
scroll to position [23, 0]
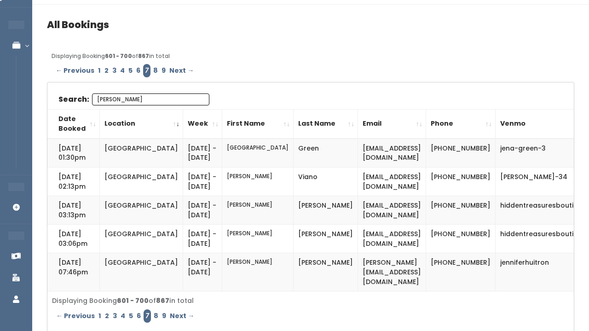
type input "Jen"
drag, startPoint x: 537, startPoint y: 189, endPoint x: 464, endPoint y: 184, distance: 72.8
click at [495, 184] on td "jennifer-mueller-34" at bounding box center [546, 181] width 102 height 29
copy td "jennifer-mueller-34"
drag, startPoint x: 396, startPoint y: 188, endPoint x: 300, endPoint y: 186, distance: 96.2
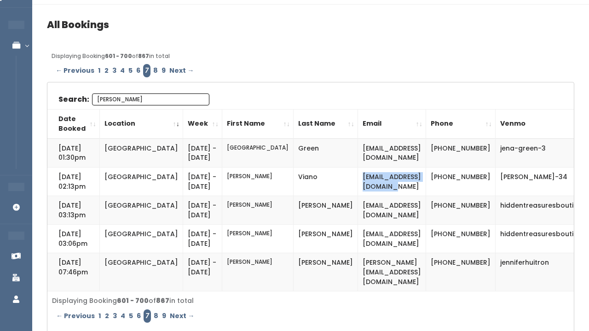
click at [358, 186] on td "mueller7253@hotmail.com" at bounding box center [392, 181] width 68 height 29
copy td "mueller7253@hotmail.com"
drag, startPoint x: 425, startPoint y: 182, endPoint x: 458, endPoint y: 196, distance: 35.4
click at [458, 196] on td "(217) 710-7253" at bounding box center [460, 181] width 69 height 29
copy td "(217) 710-7253"
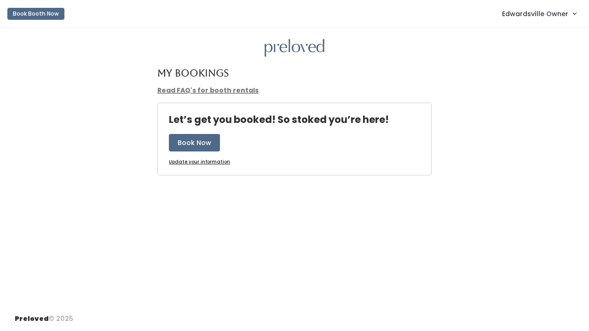
click at [520, 11] on span "Edwardsville Owner" at bounding box center [535, 14] width 66 height 10
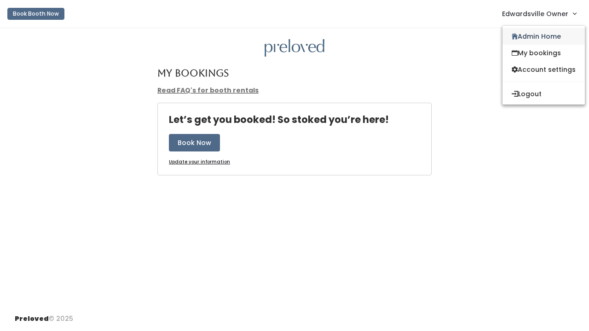
click at [530, 37] on link "Admin Home" at bounding box center [543, 36] width 82 height 17
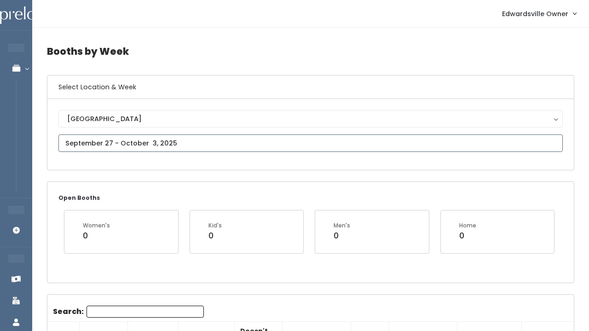
click at [146, 138] on input "text" at bounding box center [310, 142] width 504 height 17
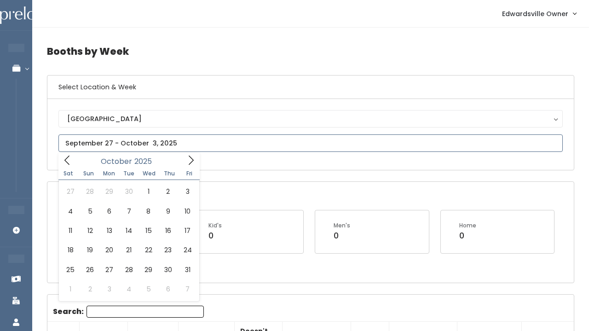
click at [186, 166] on span at bounding box center [190, 160] width 17 height 14
click at [70, 160] on icon at bounding box center [67, 160] width 10 height 10
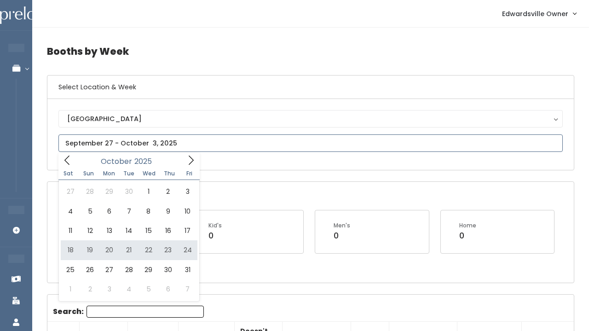
type input "[DATE] to [DATE]"
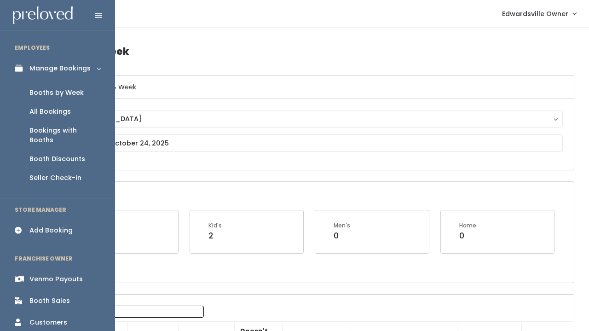
click at [22, 226] on icon at bounding box center [21, 230] width 13 height 8
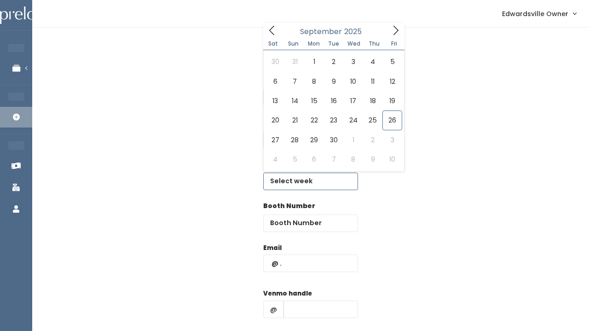
click at [297, 185] on input "text" at bounding box center [310, 180] width 95 height 17
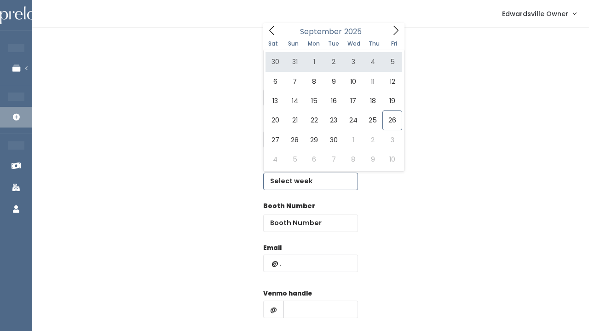
click at [402, 27] on span at bounding box center [395, 30] width 17 height 14
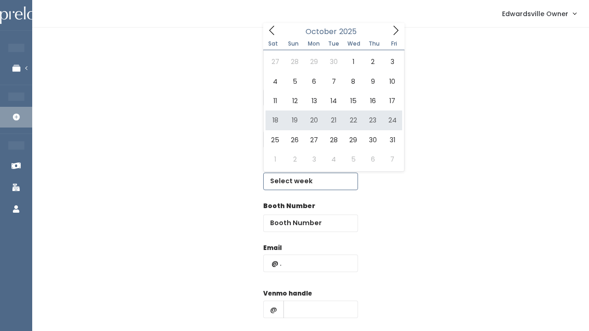
type input "October 18 to October 24"
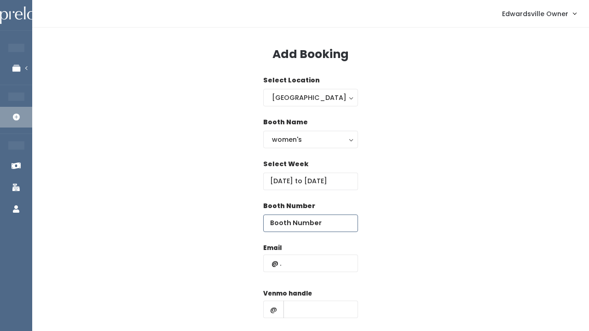
click at [286, 224] on input "number" at bounding box center [310, 222] width 95 height 17
type input "10"
paste input "jennifer-mueller-34"
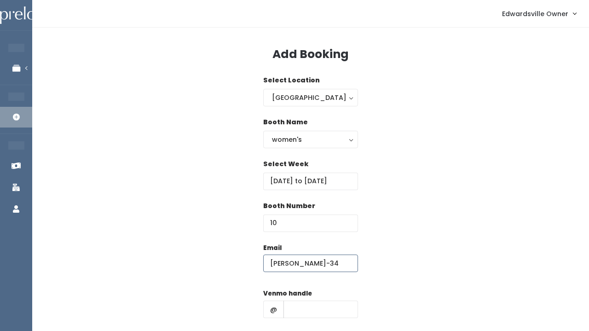
type input "jennifer-mueller-34"
click at [290, 302] on input "text" at bounding box center [320, 308] width 75 height 17
click at [293, 264] on input "jennifer-mueller-34" at bounding box center [310, 262] width 95 height 17
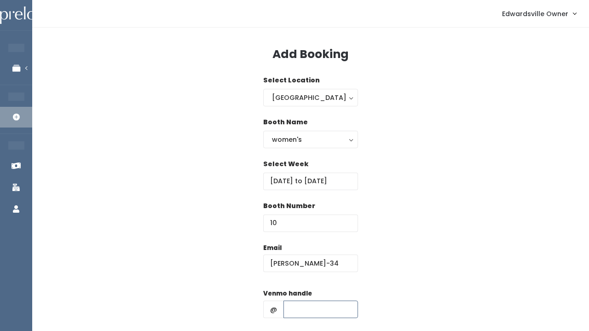
click at [297, 304] on input "text" at bounding box center [320, 308] width 75 height 17
paste input "jennifer-mueller-34"
type input "jennifer-mueller-34"
click at [295, 274] on div "Email jennifer-mueller-34" at bounding box center [310, 262] width 95 height 39
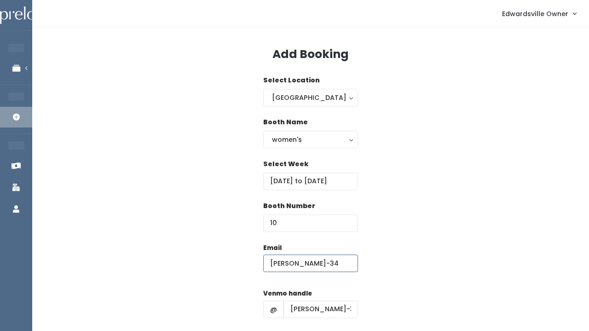
click at [295, 270] on input "jennifer-mueller-34" at bounding box center [310, 262] width 95 height 17
paste input "mueller7253@hotmail.com"
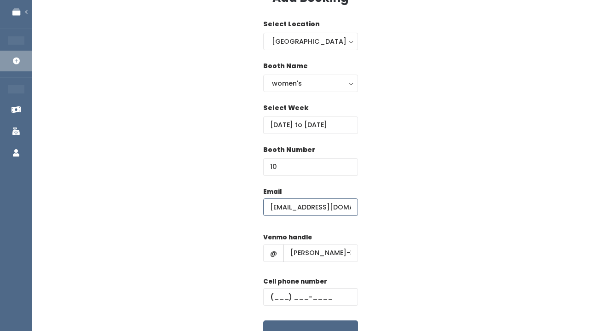
scroll to position [57, 0]
type input "mueller7253@hotmail.com"
click at [404, 218] on div "Email mueller7253@hotmail.com Venmo handle @ jennifer-mueller-34 Cell phone num…" at bounding box center [310, 267] width 527 height 162
paste input "(217) 710-7253"
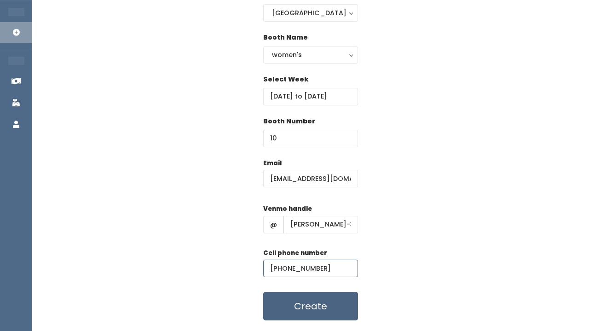
type input "(217) 710-7253"
click at [320, 309] on button "Create" at bounding box center [310, 306] width 95 height 29
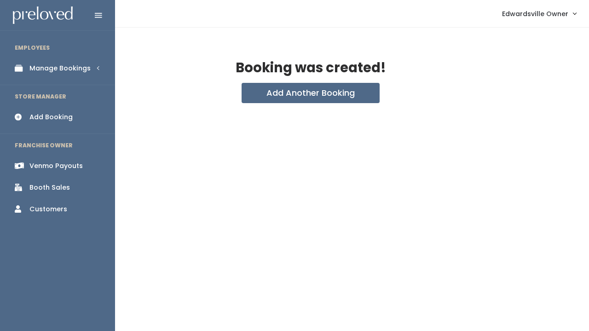
click at [36, 65] on div "Manage Bookings" at bounding box center [59, 68] width 61 height 10
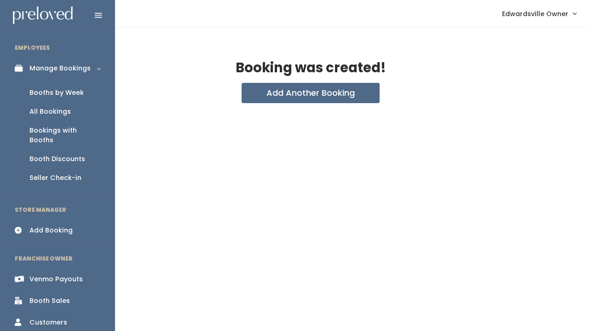
click at [46, 109] on div "All Bookings" at bounding box center [49, 112] width 41 height 10
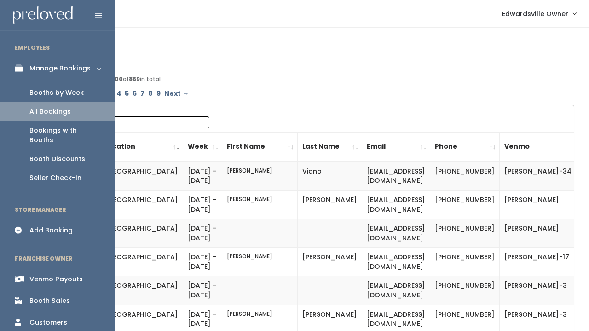
click at [27, 90] on link "Booths by Week" at bounding box center [57, 92] width 115 height 19
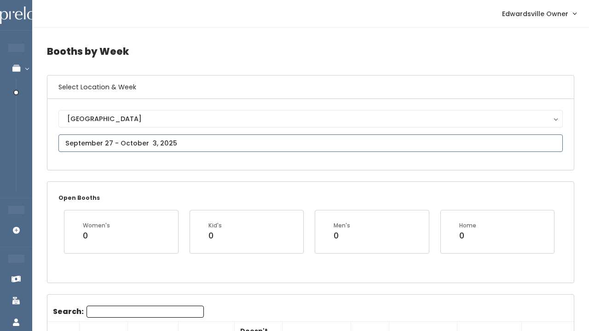
click at [146, 146] on input "text" at bounding box center [310, 142] width 504 height 17
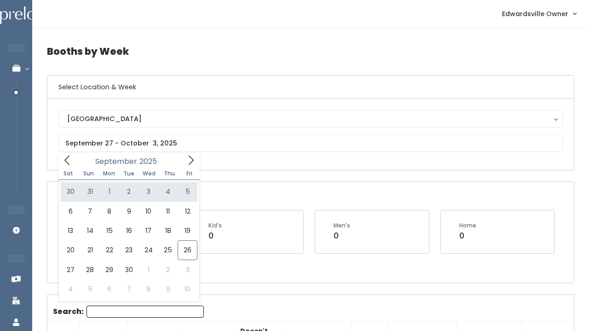
click at [202, 158] on div "[GEOGRAPHIC_DATA] [GEOGRAPHIC_DATA]" at bounding box center [310, 134] width 504 height 49
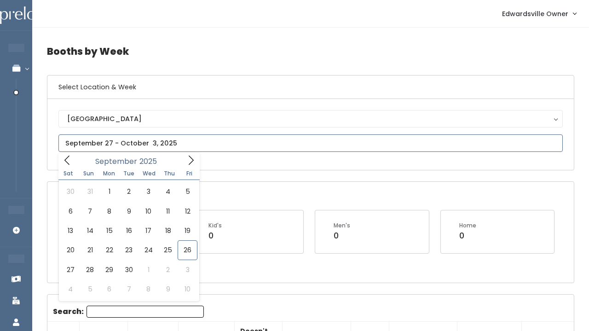
click at [199, 139] on input "text" at bounding box center [310, 142] width 504 height 17
click at [192, 161] on icon at bounding box center [191, 159] width 5 height 9
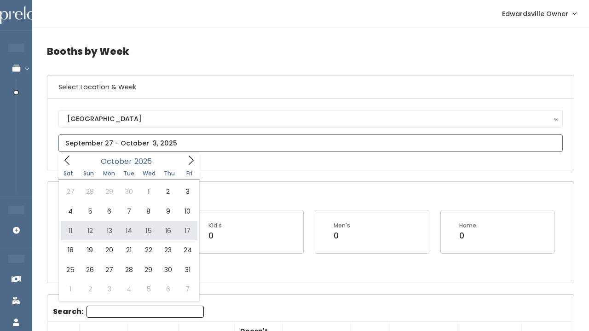
type input "[DATE] to [DATE]"
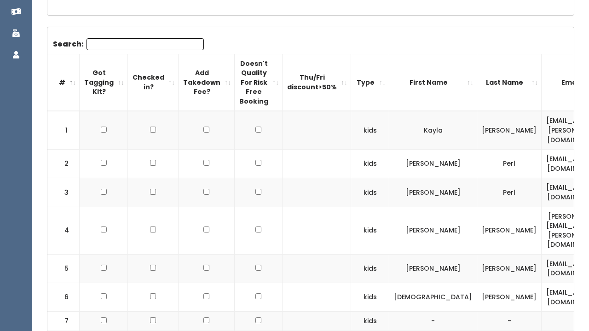
scroll to position [268, 0]
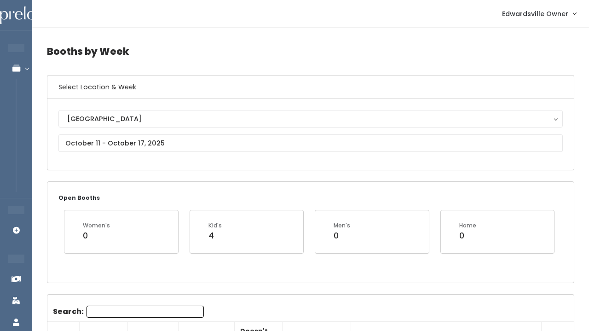
scroll to position [0, 0]
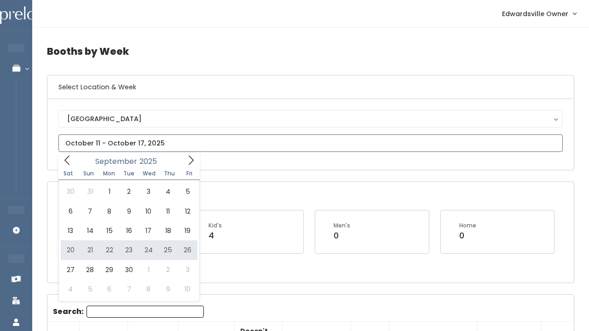
type input "[DATE] to [DATE]"
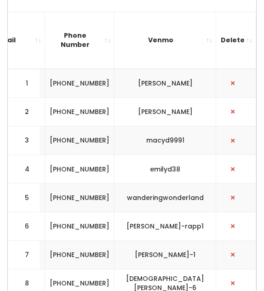
scroll to position [0, 538]
click at [79, 76] on td "[PHONE_NUMBER]" at bounding box center [79, 83] width 69 height 29
copy td "[PHONE_NUMBER]"
click at [112, 115] on td "[PHONE_NUMBER]" at bounding box center [79, 112] width 69 height 29
drag, startPoint x: 107, startPoint y: 118, endPoint x: 79, endPoint y: 101, distance: 32.2
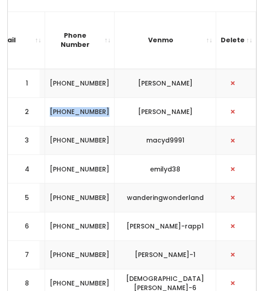
click at [79, 101] on td "[PHONE_NUMBER]" at bounding box center [79, 112] width 69 height 29
copy td "[PHONE_NUMBER]"
click at [113, 138] on td "[PHONE_NUMBER]" at bounding box center [79, 140] width 69 height 29
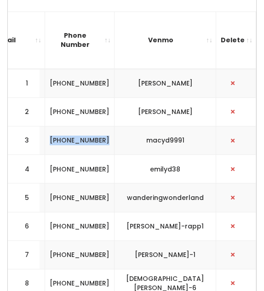
drag, startPoint x: 111, startPoint y: 141, endPoint x: 82, endPoint y: 129, distance: 31.2
click at [82, 129] on td "[PHONE_NUMBER]" at bounding box center [79, 140] width 69 height 29
copy td "[PHONE_NUMBER]"
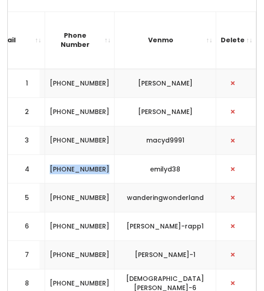
drag, startPoint x: 261, startPoint y: 92, endPoint x: 82, endPoint y: 159, distance: 191.1
click at [82, 159] on td "(618) 560-4870" at bounding box center [79, 169] width 69 height 29
click at [109, 174] on td "(618) 560-4870" at bounding box center [79, 169] width 69 height 29
copy td "(618) 560-4870"
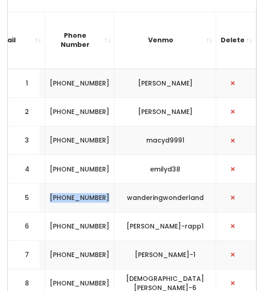
drag, startPoint x: 80, startPoint y: 189, endPoint x: 116, endPoint y: 205, distance: 39.7
click at [115, 205] on td "(314) 637-8772" at bounding box center [79, 198] width 69 height 29
copy td "(314) 637-8772"
click at [94, 231] on td "(618) 910-3343" at bounding box center [79, 226] width 69 height 29
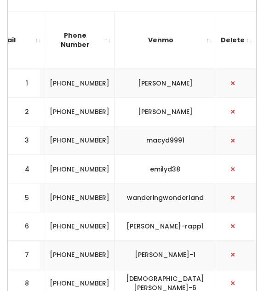
click at [94, 227] on td "(618) 910-3343" at bounding box center [79, 226] width 69 height 29
click at [94, 226] on td "(618) 910-3343" at bounding box center [79, 226] width 69 height 29
copy tr "(618) 910-3343"
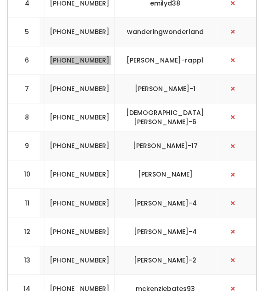
scroll to position [430, 0]
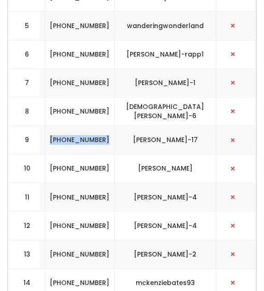
drag, startPoint x: 77, startPoint y: 123, endPoint x: 109, endPoint y: 144, distance: 38.1
click at [109, 145] on td "[PHONE_NUMBER]" at bounding box center [79, 140] width 69 height 29
click at [86, 104] on td "(618) 806-9560" at bounding box center [79, 111] width 69 height 29
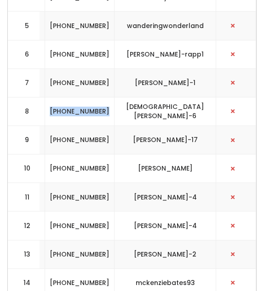
drag, startPoint x: 79, startPoint y: 100, endPoint x: 109, endPoint y: 115, distance: 33.7
click at [109, 115] on td "(618) 806-9560" at bounding box center [79, 111] width 69 height 29
copy td "(618) 806-9560"
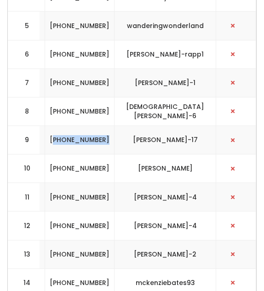
drag, startPoint x: 109, startPoint y: 140, endPoint x: 84, endPoint y: 128, distance: 28.0
click at [84, 128] on td "[PHONE_NUMBER]" at bounding box center [79, 140] width 69 height 29
click at [98, 146] on td "[PHONE_NUMBER]" at bounding box center [79, 140] width 69 height 29
drag, startPoint x: 114, startPoint y: 138, endPoint x: 81, endPoint y: 127, distance: 34.9
click at [81, 127] on td "[PHONE_NUMBER]" at bounding box center [79, 140] width 69 height 29
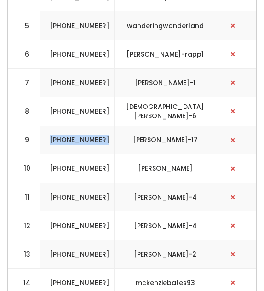
copy td "[PHONE_NUMBER]"
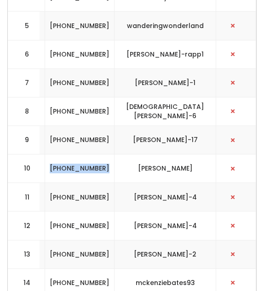
drag, startPoint x: 109, startPoint y: 170, endPoint x: 82, endPoint y: 156, distance: 30.4
click at [82, 156] on td "(618) 772-8035" at bounding box center [79, 169] width 69 height 29
copy td "(618) 772-8035"
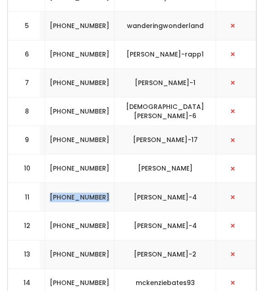
drag, startPoint x: 110, startPoint y: 199, endPoint x: 81, endPoint y: 182, distance: 33.8
click at [81, 183] on td "(618) 972-0574" at bounding box center [79, 197] width 69 height 29
copy td "(618) 972-0574"
click at [109, 226] on td "(618) 972-0574" at bounding box center [79, 226] width 69 height 29
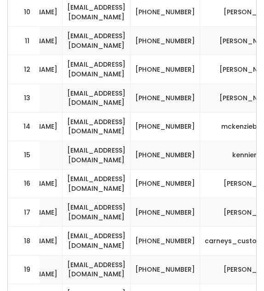
scroll to position [588, 0]
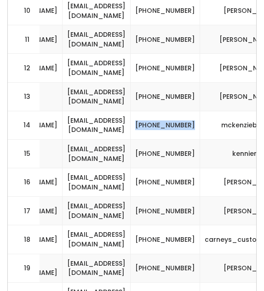
drag, startPoint x: 224, startPoint y: 122, endPoint x: 232, endPoint y: 121, distance: 7.8
click at [200, 121] on td "(618) 960-2468" at bounding box center [165, 125] width 69 height 29
click at [200, 182] on td "(618) 570-2388" at bounding box center [165, 182] width 69 height 29
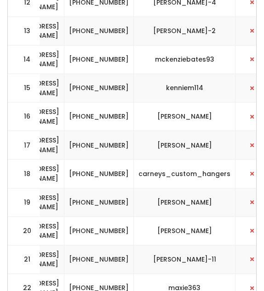
scroll to position [659, 0]
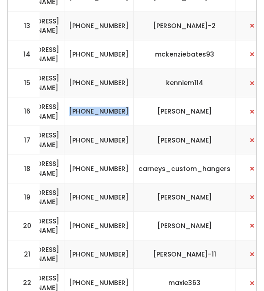
drag, startPoint x: 161, startPoint y: 113, endPoint x: 156, endPoint y: 107, distance: 7.5
click at [134, 107] on td "(618) 570-2388" at bounding box center [98, 112] width 69 height 29
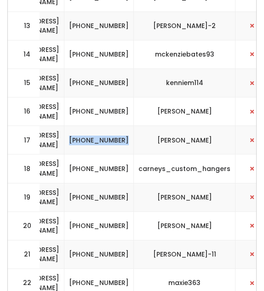
drag, startPoint x: 161, startPoint y: 137, endPoint x: 133, endPoint y: 124, distance: 31.1
click at [133, 126] on td "(618) 972-1598" at bounding box center [98, 140] width 69 height 29
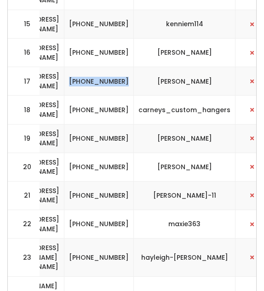
scroll to position [721, 0]
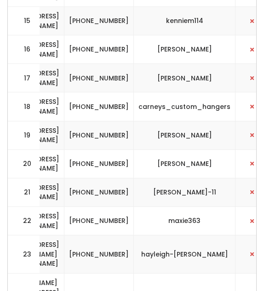
click at [134, 121] on td "(501) 681-8363" at bounding box center [98, 135] width 69 height 29
drag, startPoint x: 161, startPoint y: 95, endPoint x: 131, endPoint y: 85, distance: 31.6
click at [131, 92] on td "(618) 954-0568" at bounding box center [98, 106] width 69 height 29
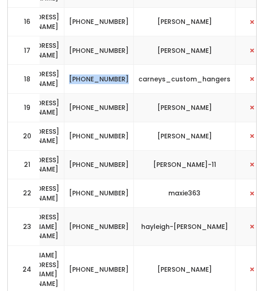
scroll to position [750, 0]
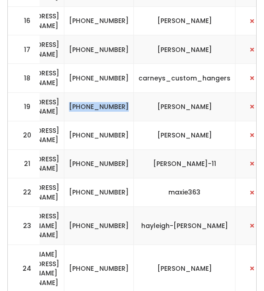
click at [134, 100] on td "(501) 681-8363" at bounding box center [98, 106] width 69 height 29
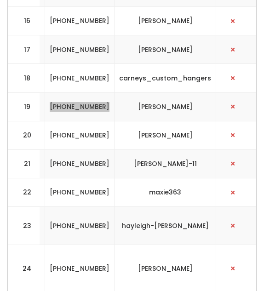
scroll to position [0, 538]
click at [114, 127] on td "(618) 972-1598" at bounding box center [79, 135] width 69 height 29
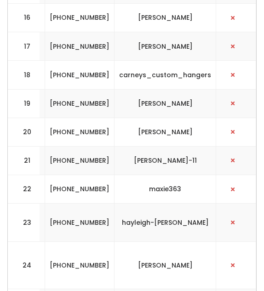
scroll to position [755, 0]
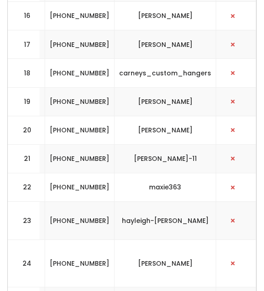
click at [109, 152] on td "(618) 741-1919" at bounding box center [79, 158] width 69 height 29
drag, startPoint x: 81, startPoint y: 141, endPoint x: 113, endPoint y: 153, distance: 33.5
click at [113, 153] on td "(618) 741-1919" at bounding box center [79, 158] width 69 height 29
drag, startPoint x: 118, startPoint y: 179, endPoint x: 79, endPoint y: 166, distance: 41.6
click at [79, 173] on td "(314) 565-0069" at bounding box center [79, 187] width 69 height 29
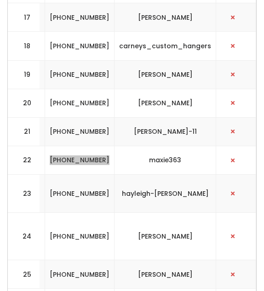
scroll to position [782, 0]
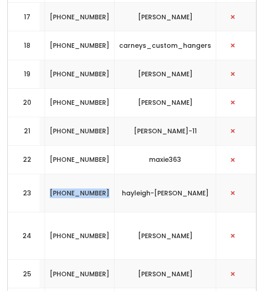
click at [109, 179] on td "(618) 339-7627" at bounding box center [79, 193] width 69 height 38
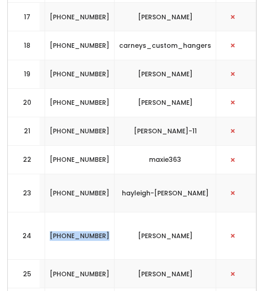
drag, startPoint x: 109, startPoint y: 209, endPoint x: 80, endPoint y: 195, distance: 32.5
click at [80, 212] on td "(618) 830-1542" at bounding box center [79, 235] width 69 height 47
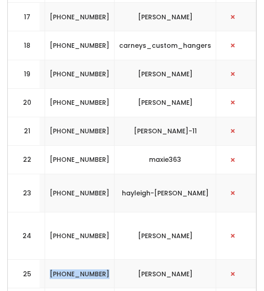
drag, startPoint x: 114, startPoint y: 233, endPoint x: 80, endPoint y: 218, distance: 36.2
click at [80, 260] on td "(217) 851-4555" at bounding box center [79, 274] width 69 height 29
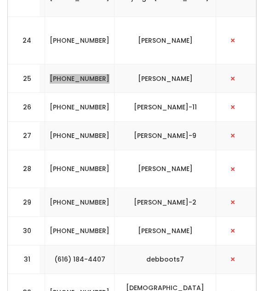
scroll to position [979, 0]
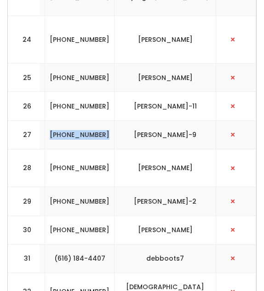
drag, startPoint x: 114, startPoint y: 98, endPoint x: 78, endPoint y: 84, distance: 38.4
click at [78, 120] on td "(618) 670-3757" at bounding box center [79, 134] width 69 height 29
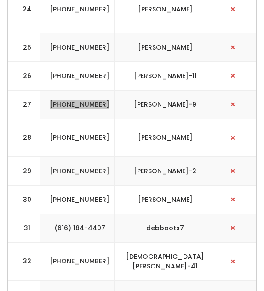
scroll to position [1009, 0]
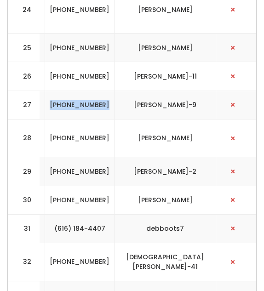
click at [89, 91] on td "(618) 670-3757" at bounding box center [79, 105] width 69 height 29
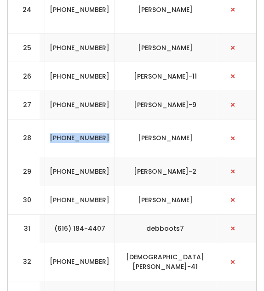
drag, startPoint x: 82, startPoint y: 84, endPoint x: 113, endPoint y: 94, distance: 32.4
click at [113, 119] on td "[PHONE_NUMBER]" at bounding box center [79, 138] width 69 height 38
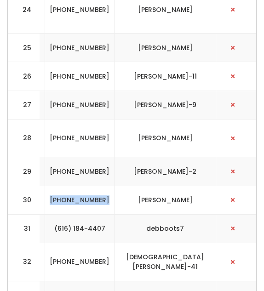
drag, startPoint x: 112, startPoint y: 151, endPoint x: 80, endPoint y: 138, distance: 34.0
click at [80, 186] on td "[PHONE_NUMBER]" at bounding box center [79, 200] width 69 height 29
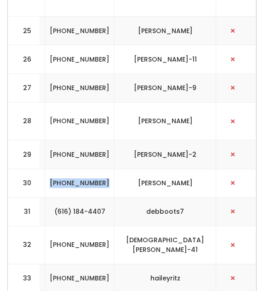
scroll to position [1040, 0]
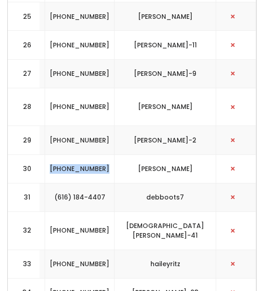
click at [106, 183] on td "(616) 184-4407" at bounding box center [79, 197] width 69 height 29
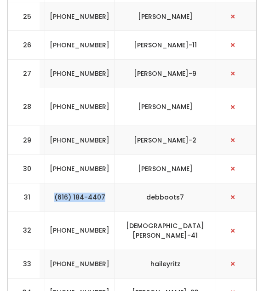
drag, startPoint x: 109, startPoint y: 147, endPoint x: 79, endPoint y: 135, distance: 33.2
click at [79, 183] on td "(616) 184-4407" at bounding box center [79, 197] width 69 height 29
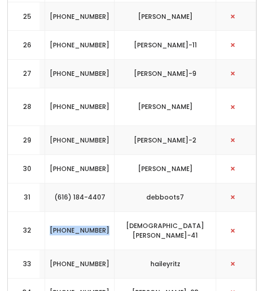
drag, startPoint x: 108, startPoint y: 177, endPoint x: 80, endPoint y: 163, distance: 31.3
click at [80, 212] on td "[PHONE_NUMBER]" at bounding box center [79, 231] width 69 height 38
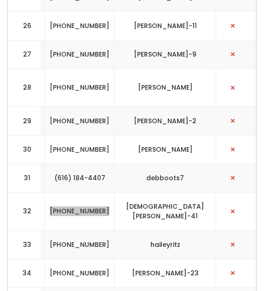
scroll to position [1063, 0]
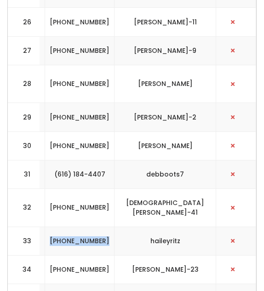
drag, startPoint x: 113, startPoint y: 181, endPoint x: 78, endPoint y: 168, distance: 37.1
click at [78, 227] on td "[PHONE_NUMBER]" at bounding box center [79, 241] width 69 height 29
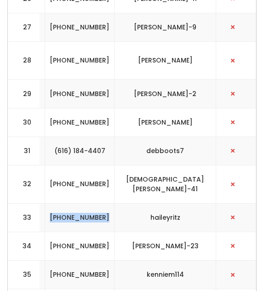
scroll to position [1091, 0]
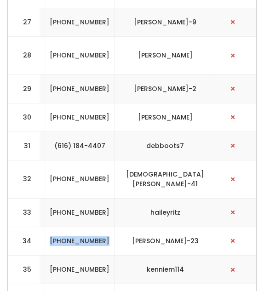
drag, startPoint x: 113, startPoint y: 178, endPoint x: 79, endPoint y: 167, distance: 35.5
click at [79, 227] on td "[PHONE_NUMBER]" at bounding box center [79, 241] width 69 height 29
drag, startPoint x: 133, startPoint y: 172, endPoint x: 211, endPoint y: 172, distance: 77.3
click at [211, 227] on td "[PERSON_NAME]-23" at bounding box center [166, 241] width 102 height 29
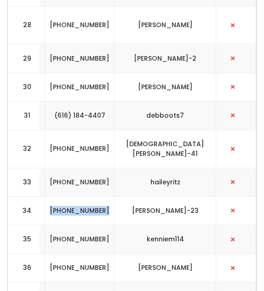
scroll to position [1124, 0]
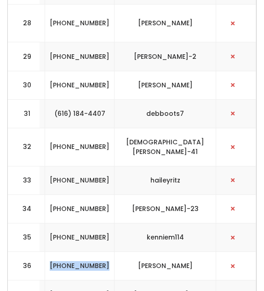
drag, startPoint x: 128, startPoint y: 206, endPoint x: 92, endPoint y: 194, distance: 37.5
click at [92, 252] on td "[PHONE_NUMBER]" at bounding box center [79, 266] width 69 height 29
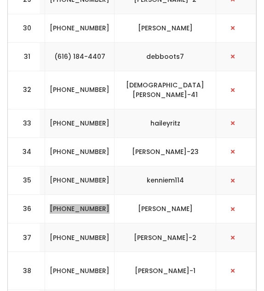
scroll to position [1186, 0]
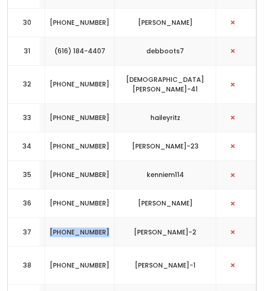
drag, startPoint x: 125, startPoint y: 169, endPoint x: 92, endPoint y: 157, distance: 34.8
click at [92, 218] on td "[PHONE_NUMBER]" at bounding box center [79, 232] width 69 height 29
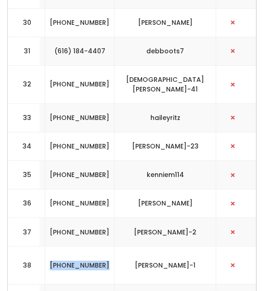
drag, startPoint x: 125, startPoint y: 199, endPoint x: 90, endPoint y: 187, distance: 37.1
click at [90, 247] on td "[PHONE_NUMBER]" at bounding box center [79, 266] width 69 height 38
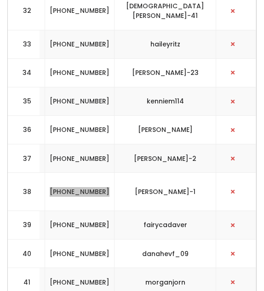
scroll to position [1261, 0]
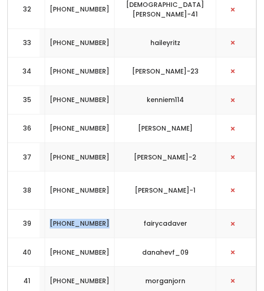
drag, startPoint x: 124, startPoint y: 147, endPoint x: 92, endPoint y: 140, distance: 32.5
click at [92, 210] on td "[PHONE_NUMBER]" at bounding box center [79, 224] width 69 height 29
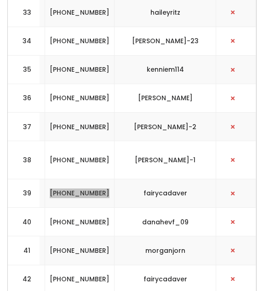
scroll to position [1293, 0]
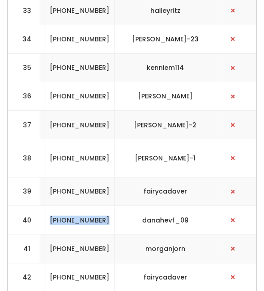
drag, startPoint x: 95, startPoint y: 133, endPoint x: 129, endPoint y: 147, distance: 37.2
click at [115, 206] on td "[PHONE_NUMBER]" at bounding box center [79, 220] width 69 height 29
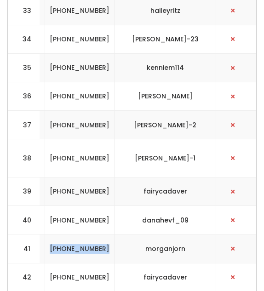
drag, startPoint x: 126, startPoint y: 172, endPoint x: 92, endPoint y: 163, distance: 34.7
click at [92, 235] on td "[PHONE_NUMBER]" at bounding box center [79, 249] width 69 height 29
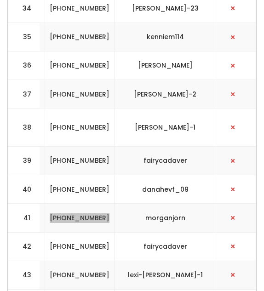
scroll to position [1325, 0]
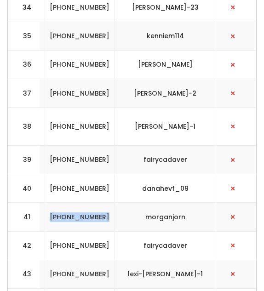
click at [115, 231] on td "[PHONE_NUMBER]" at bounding box center [79, 245] width 69 height 29
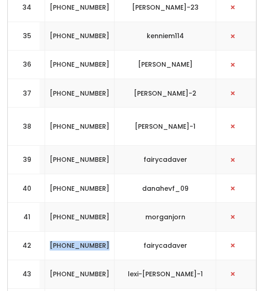
drag, startPoint x: 127, startPoint y: 170, endPoint x: 94, endPoint y: 158, distance: 35.6
click at [94, 231] on td "[PHONE_NUMBER]" at bounding box center [79, 245] width 69 height 29
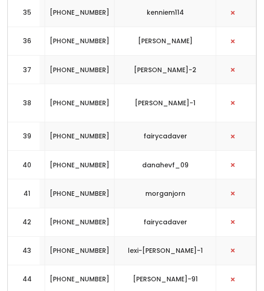
scroll to position [1362, 0]
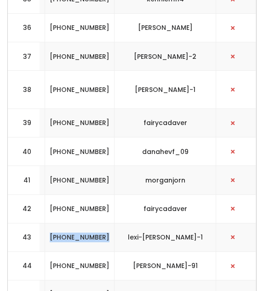
drag, startPoint x: 122, startPoint y: 159, endPoint x: 95, endPoint y: 150, distance: 28.7
click at [95, 223] on td "[PHONE_NUMBER]" at bounding box center [79, 237] width 69 height 29
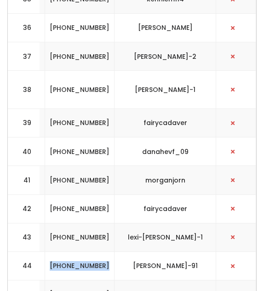
drag, startPoint x: 124, startPoint y: 189, endPoint x: 100, endPoint y: 172, distance: 29.4
click at [100, 252] on td "[PHONE_NUMBER]" at bounding box center [79, 266] width 69 height 29
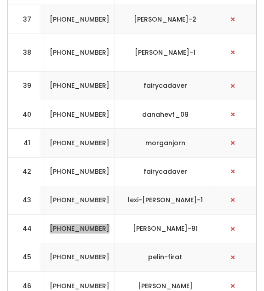
scroll to position [1406, 0]
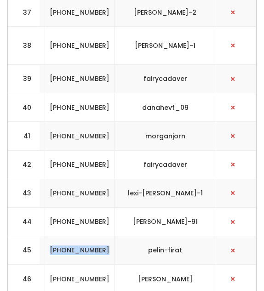
drag, startPoint x: 97, startPoint y: 163, endPoint x: 124, endPoint y: 170, distance: 28.0
click at [115, 236] on td "[PHONE_NUMBER]" at bounding box center [79, 250] width 69 height 29
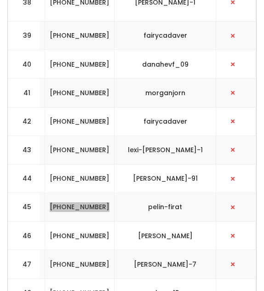
scroll to position [1460, 0]
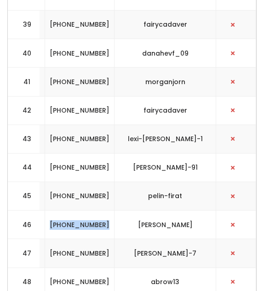
drag, startPoint x: 126, startPoint y: 149, endPoint x: 95, endPoint y: 138, distance: 33.0
click at [95, 211] on td "[PHONE_NUMBER]" at bounding box center [79, 225] width 69 height 29
click at [111, 211] on td "[PHONE_NUMBER]" at bounding box center [79, 225] width 69 height 29
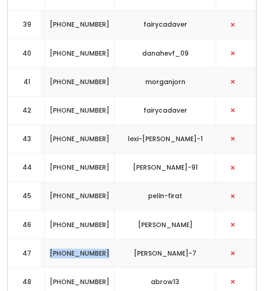
drag, startPoint x: 129, startPoint y: 176, endPoint x: 91, endPoint y: 164, distance: 40.0
click at [91, 239] on td "[PHONE_NUMBER]" at bounding box center [79, 253] width 69 height 29
click at [45, 268] on td "[EMAIL_ADDRESS][DOMAIN_NAME]" at bounding box center [11, 282] width 68 height 29
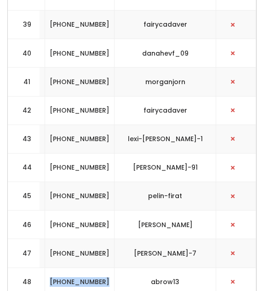
drag, startPoint x: 125, startPoint y: 204, endPoint x: 95, endPoint y: 191, distance: 32.3
click at [95, 268] on td "[PHONE_NUMBER]" at bounding box center [79, 282] width 69 height 29
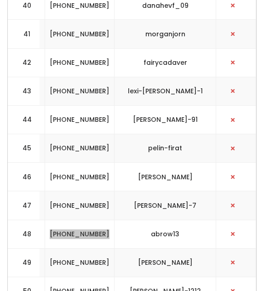
scroll to position [1518, 0]
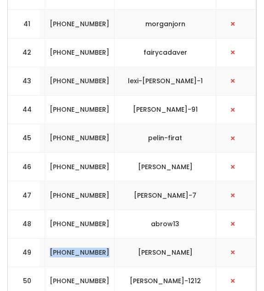
click at [115, 238] on td "[PHONE_NUMBER]" at bounding box center [79, 252] width 69 height 29
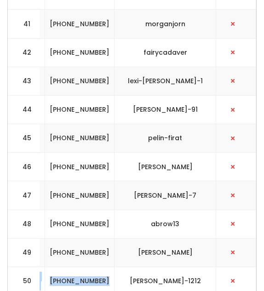
drag, startPoint x: 123, startPoint y: 202, endPoint x: 89, endPoint y: 191, distance: 35.3
drag, startPoint x: 126, startPoint y: 202, endPoint x: 93, endPoint y: 192, distance: 34.5
click at [93, 267] on td "[PHONE_NUMBER]" at bounding box center [79, 281] width 69 height 29
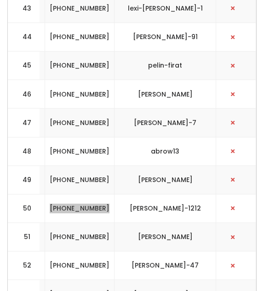
scroll to position [1590, 0]
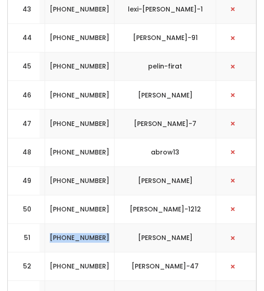
click at [115, 224] on td "[PHONE_NUMBER]" at bounding box center [79, 238] width 69 height 29
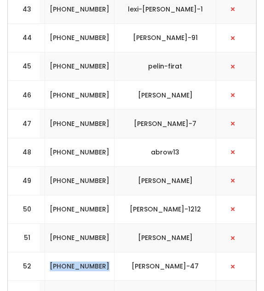
drag, startPoint x: 127, startPoint y: 188, endPoint x: 92, endPoint y: 174, distance: 37.7
click at [92, 252] on td "[PHONE_NUMBER]" at bounding box center [79, 266] width 69 height 29
drag, startPoint x: 96, startPoint y: 204, endPoint x: 128, endPoint y: 213, distance: 33.5
click at [115, 281] on td "[PHONE_NUMBER]" at bounding box center [79, 295] width 69 height 29
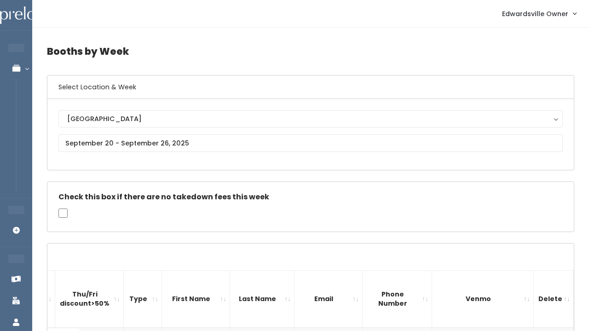
scroll to position [0, 0]
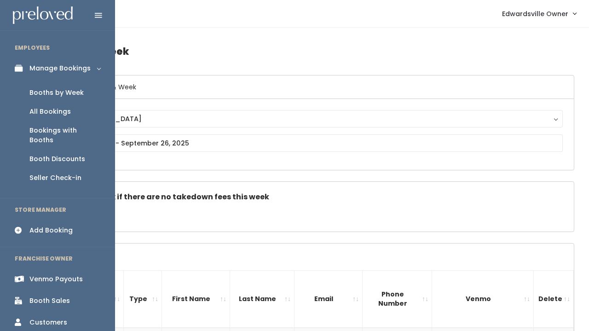
click at [72, 94] on div "Booths by Week" at bounding box center [56, 93] width 54 height 10
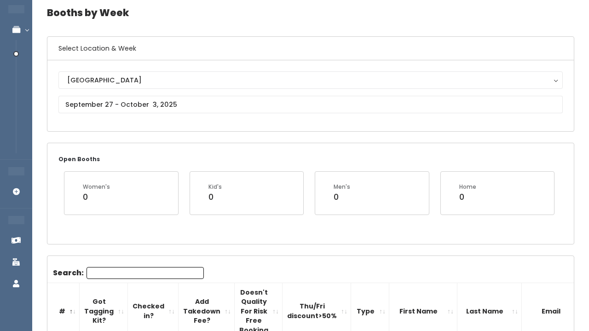
scroll to position [50, 0]
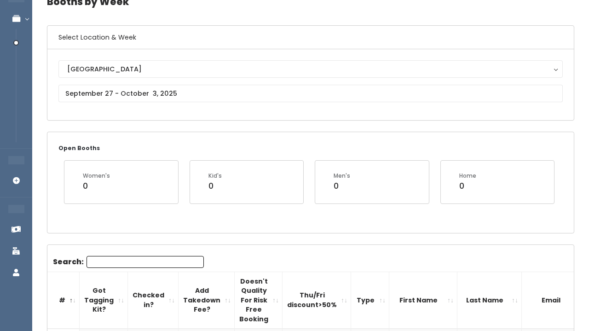
click at [130, 259] on input "Search:" at bounding box center [144, 262] width 117 height 12
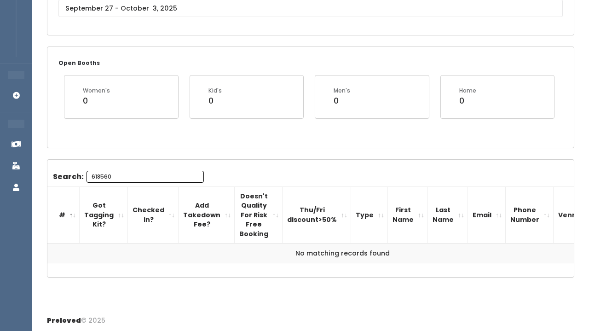
scroll to position [134, 0]
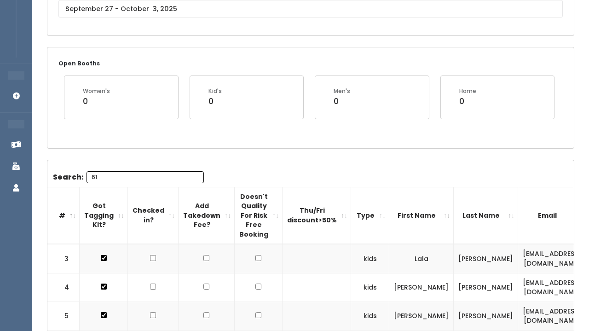
type input "6"
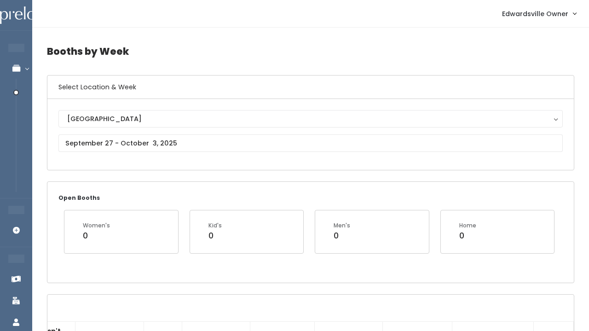
scroll to position [0, 0]
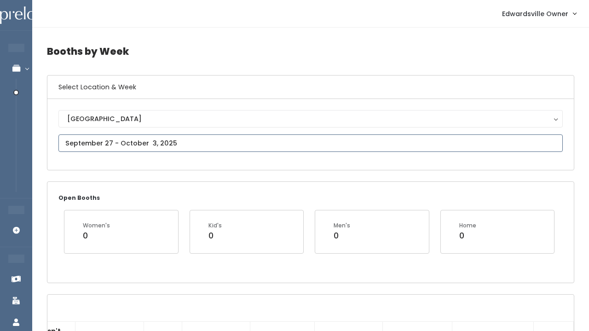
click at [92, 145] on input "text" at bounding box center [310, 142] width 504 height 17
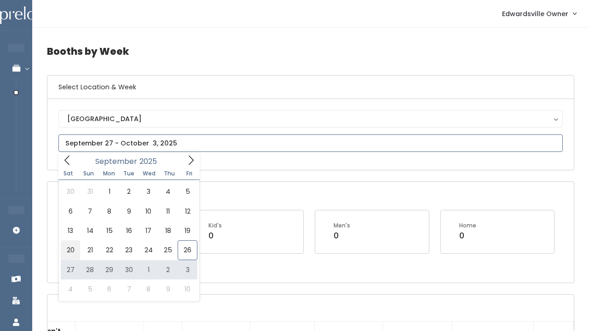
type input "[DATE] to [DATE]"
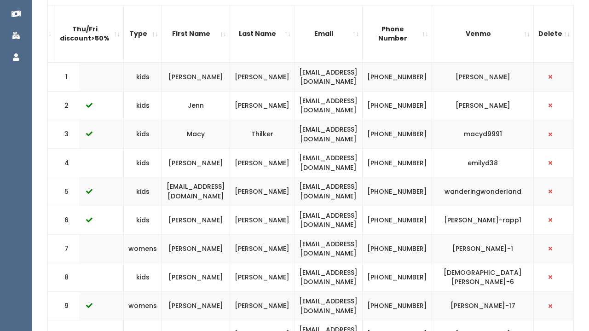
scroll to position [0, 260]
